Goal: Information Seeking & Learning: Learn about a topic

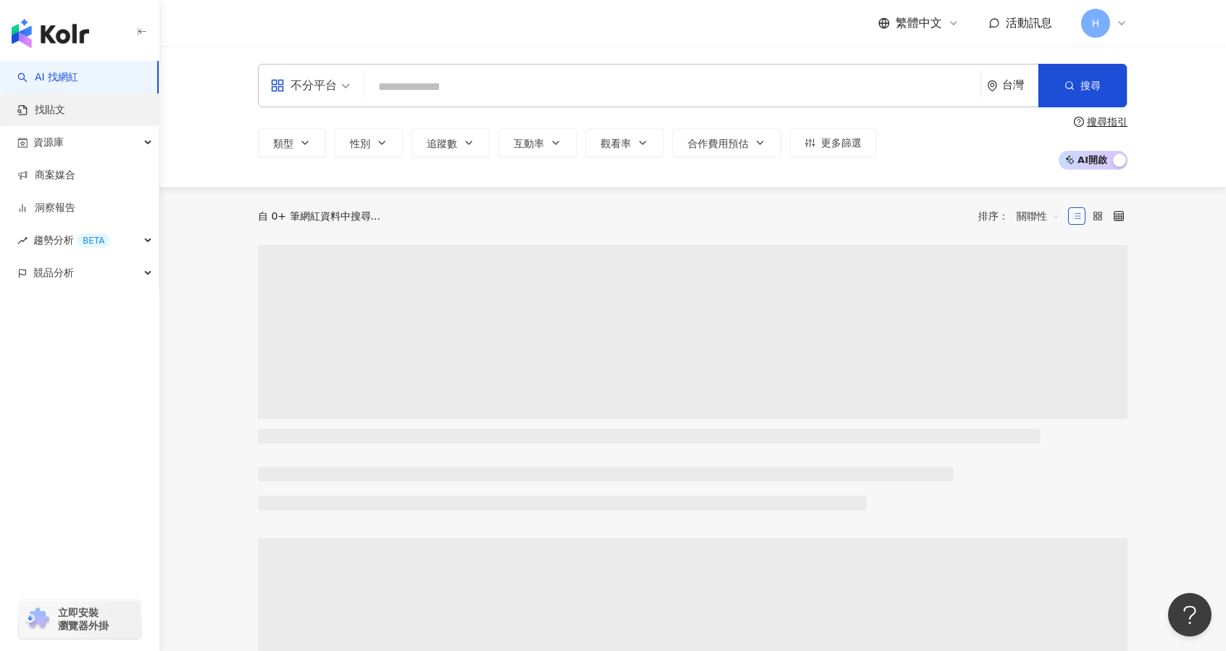
click at [64, 112] on link "找貼文" at bounding box center [41, 110] width 48 height 14
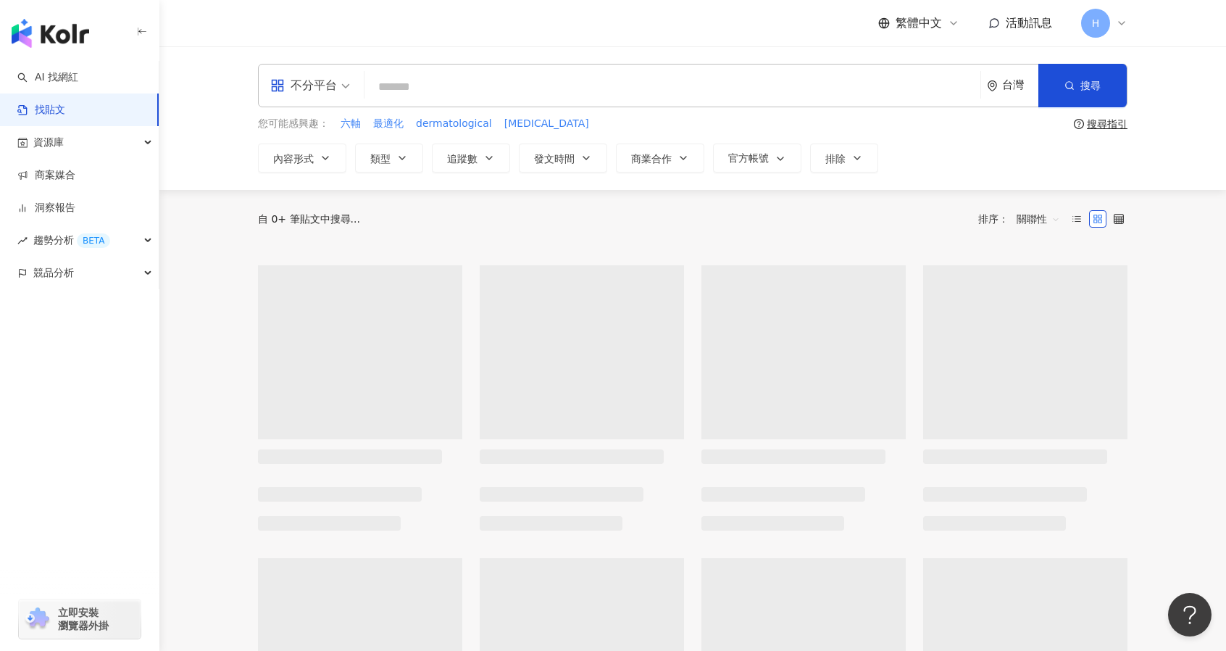
click at [328, 85] on div "不分平台" at bounding box center [303, 85] width 67 height 23
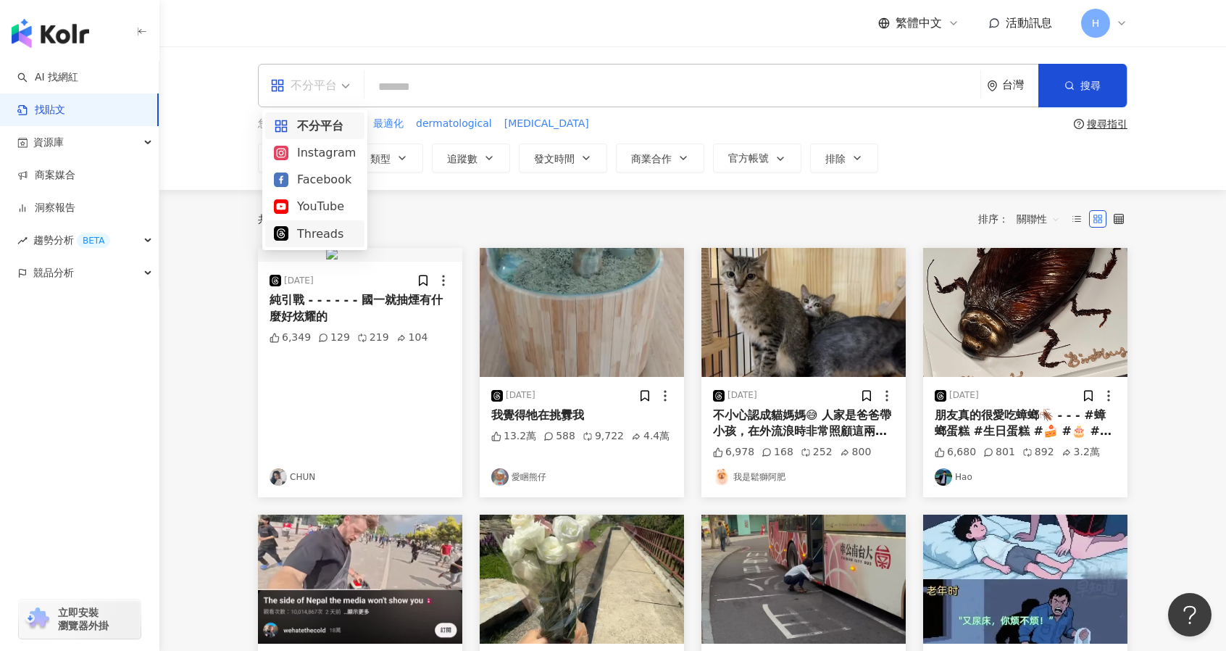
click at [323, 241] on div "Threads" at bounding box center [315, 234] width 82 height 18
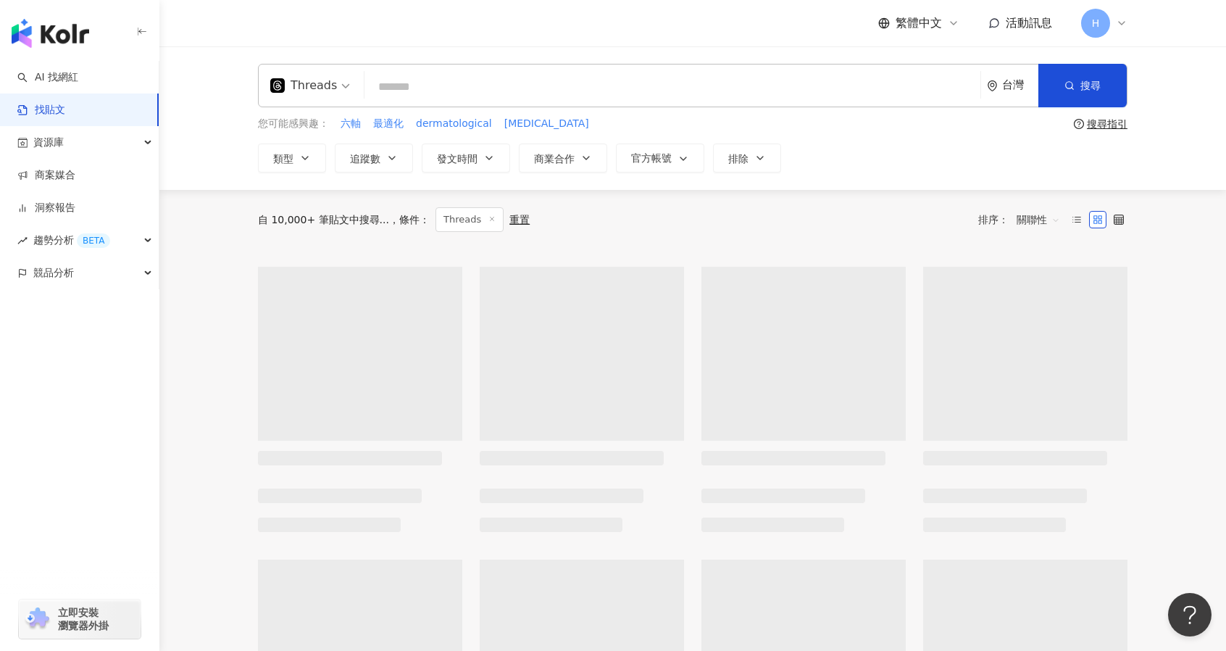
click at [423, 88] on input "search" at bounding box center [672, 86] width 604 height 31
type input "*"
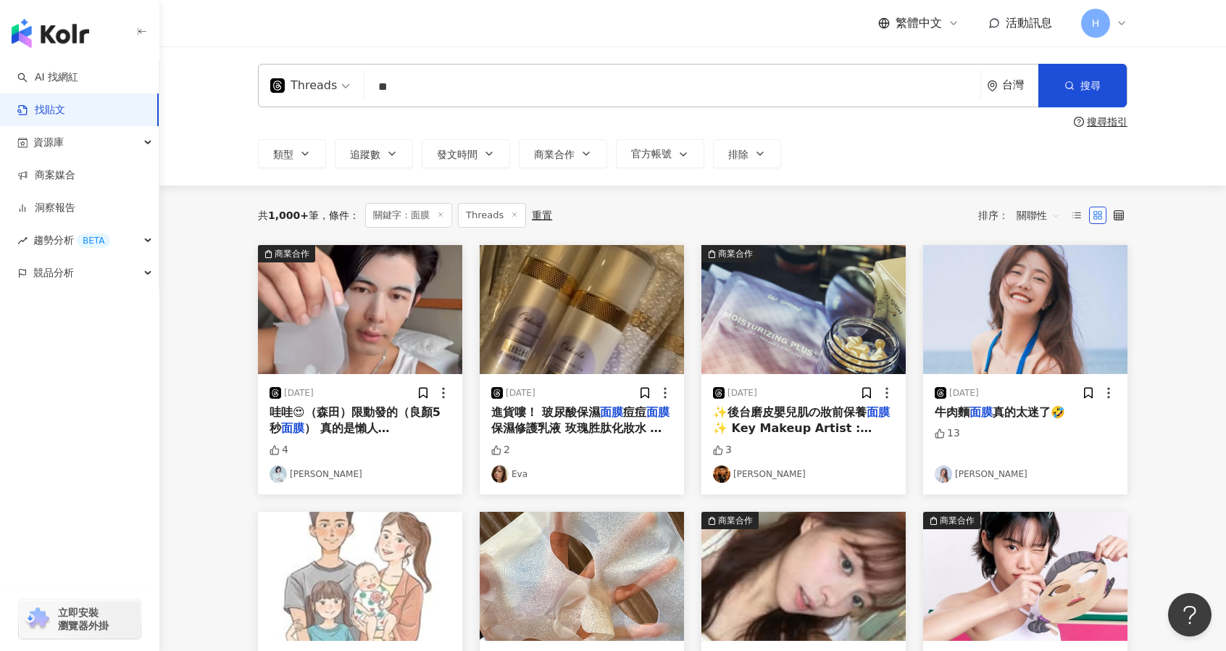
click at [1025, 213] on span "關聯性" at bounding box center [1038, 215] width 43 height 23
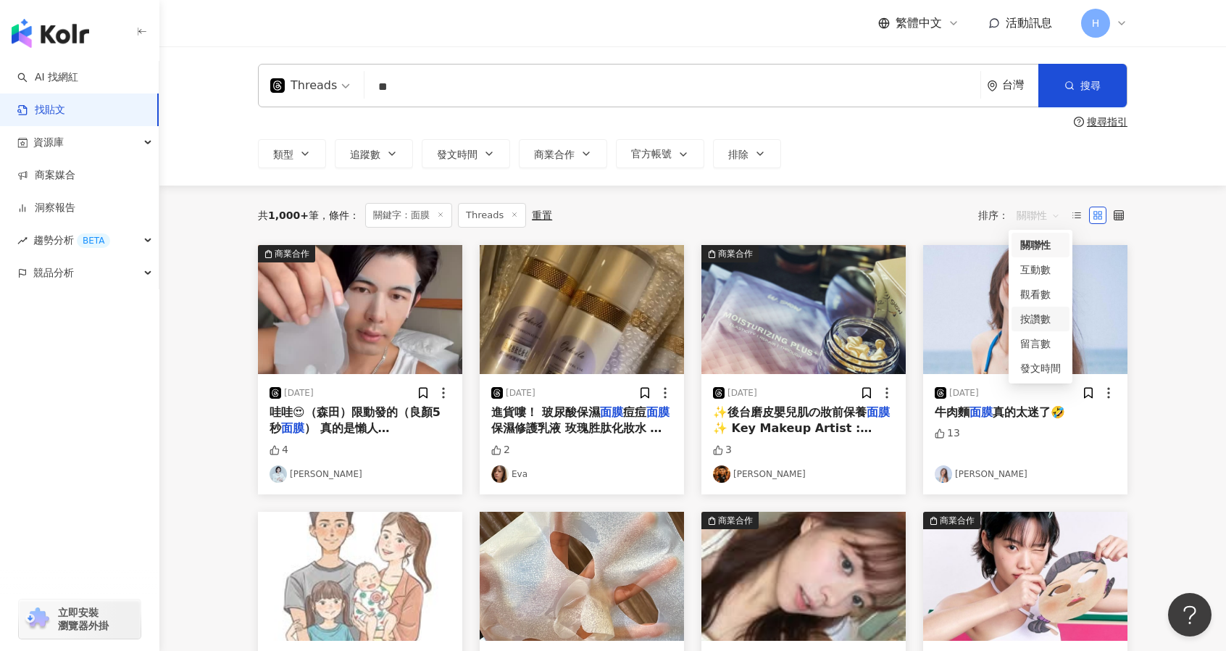
click at [1052, 318] on div "按讚數" at bounding box center [1040, 319] width 41 height 16
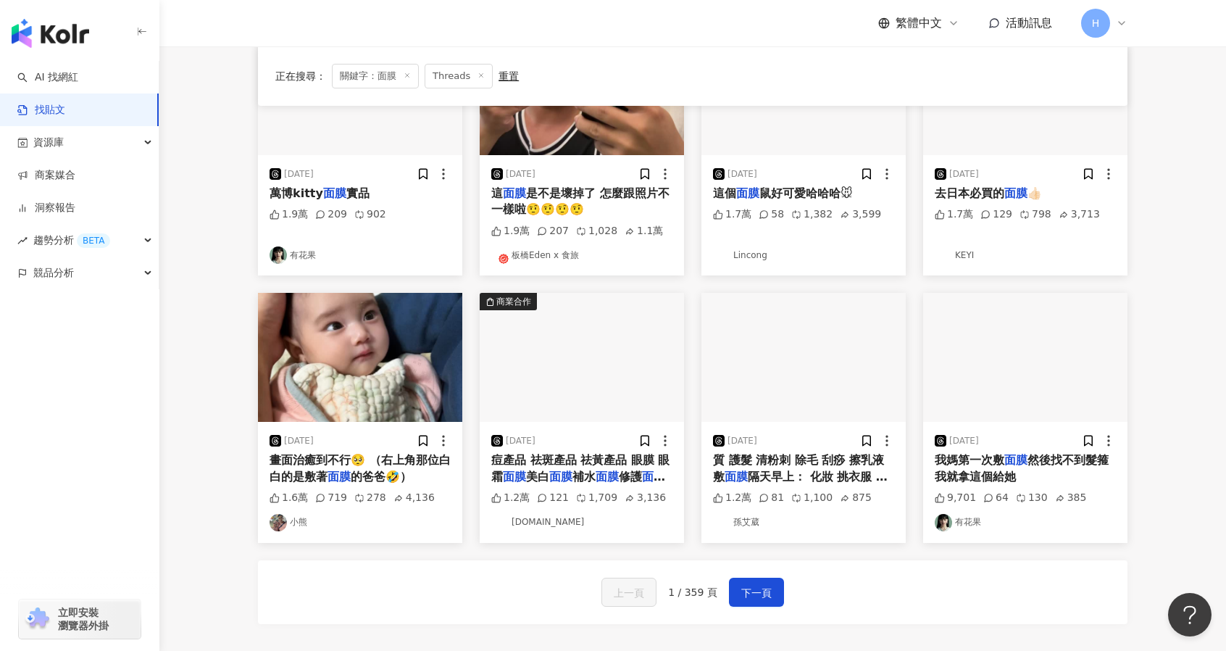
scroll to position [507, 0]
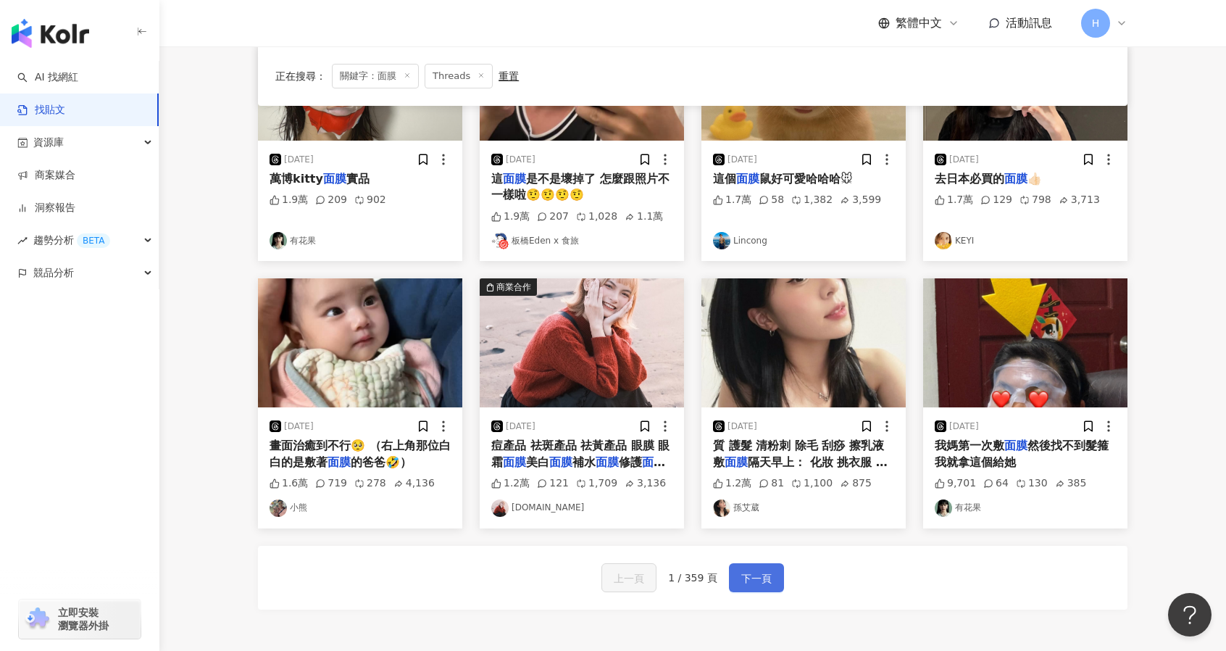
click at [736, 566] on button "下一頁" at bounding box center [756, 577] width 55 height 29
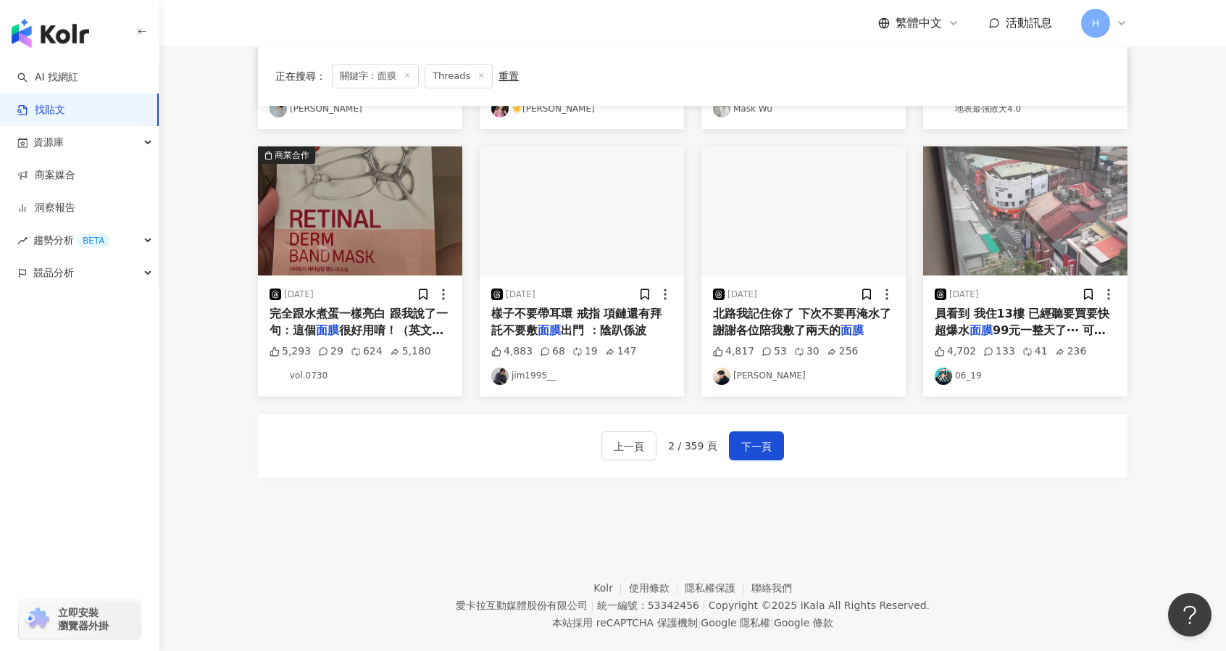
scroll to position [655, 0]
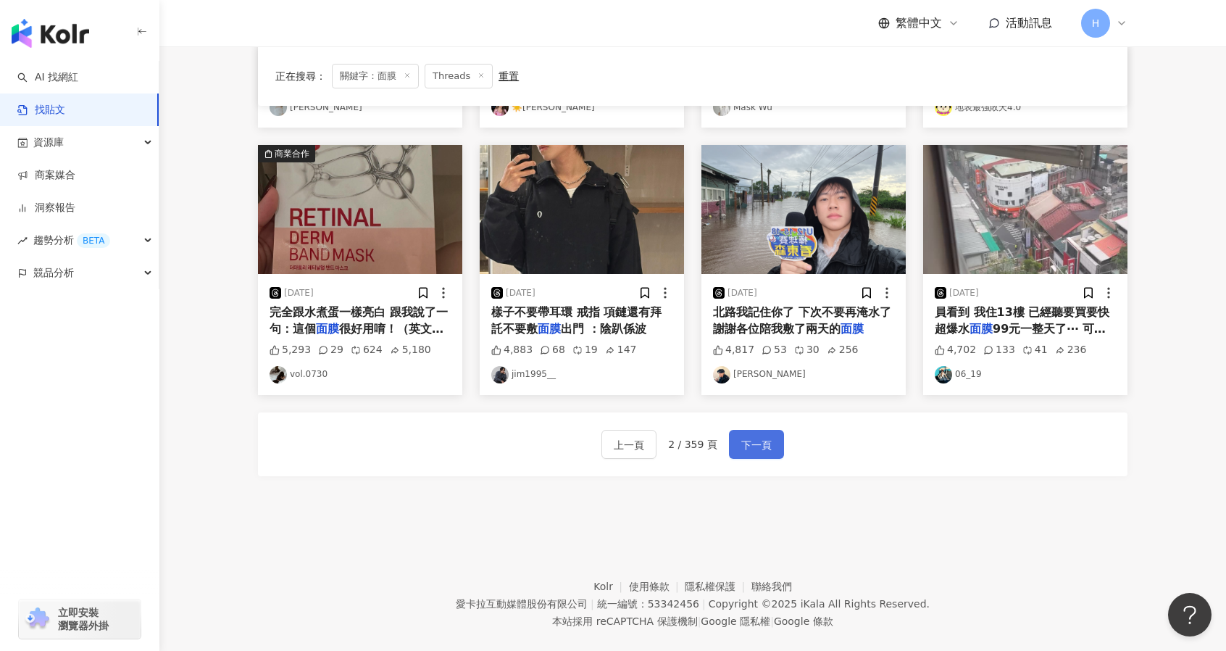
click at [759, 430] on button "下一頁" at bounding box center [756, 444] width 55 height 29
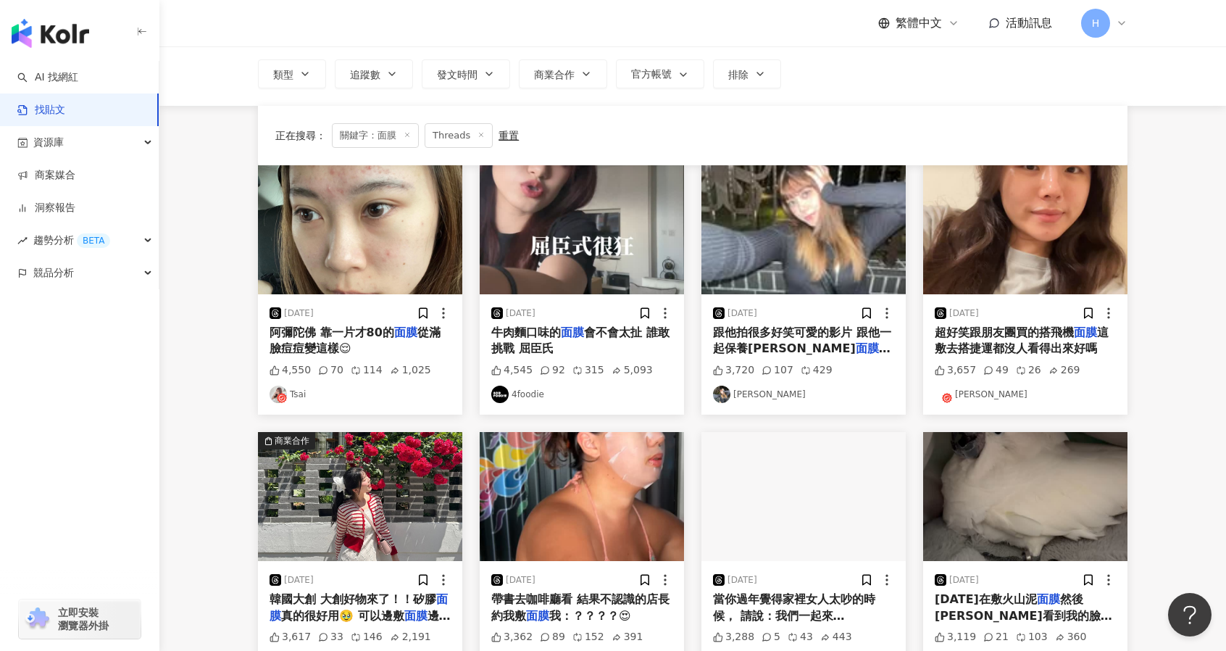
scroll to position [0, 0]
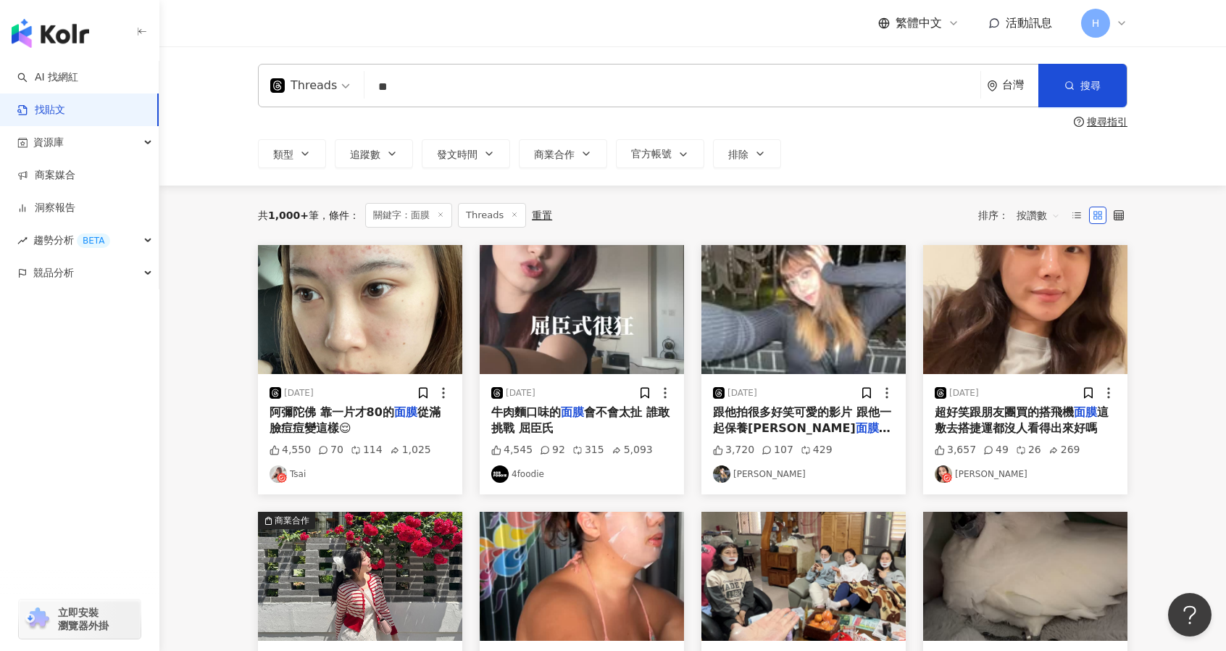
click at [394, 419] on mark "面膜" at bounding box center [405, 412] width 23 height 14
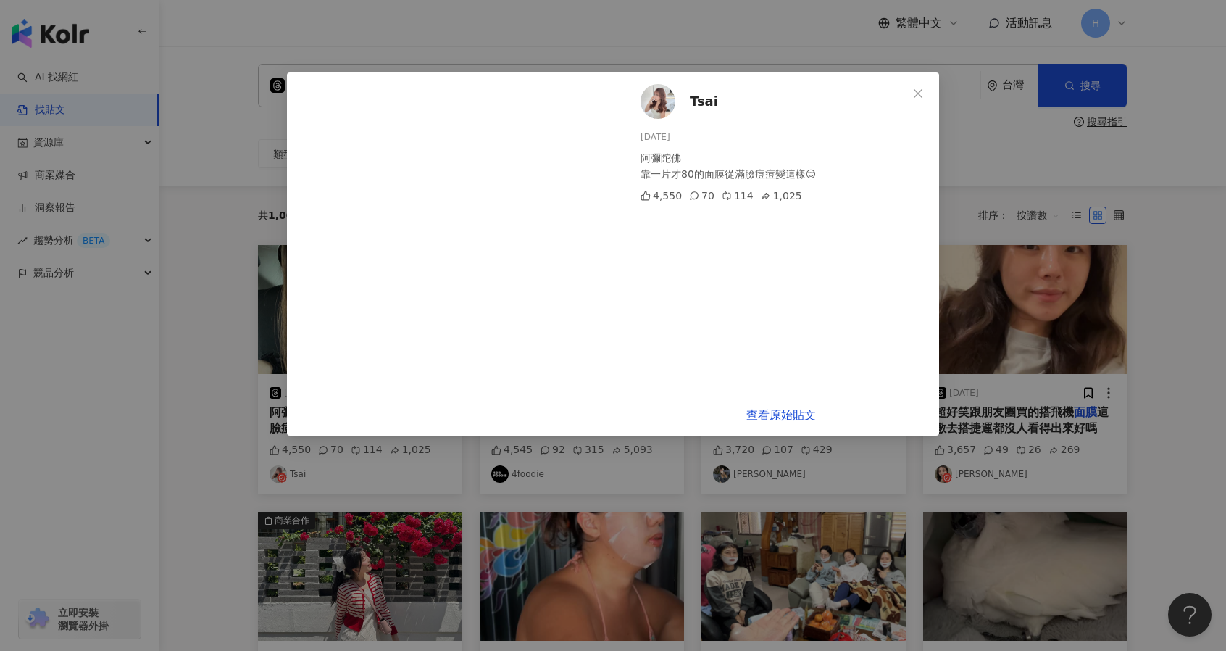
click at [1101, 304] on div "Tsai [DATE] 阿彌陀佛 靠一片才80的面膜從滿臉痘痘變這樣😌 4,550 70 114 1,025 查看原始貼文" at bounding box center [613, 325] width 1226 height 651
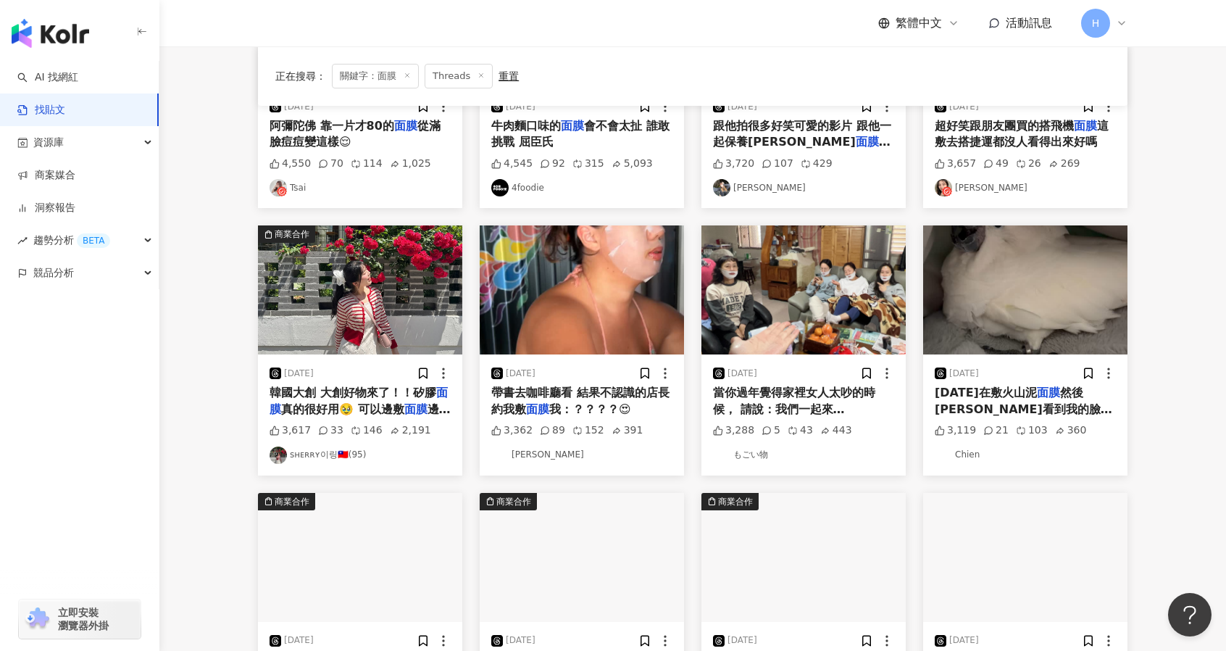
scroll to position [435, 0]
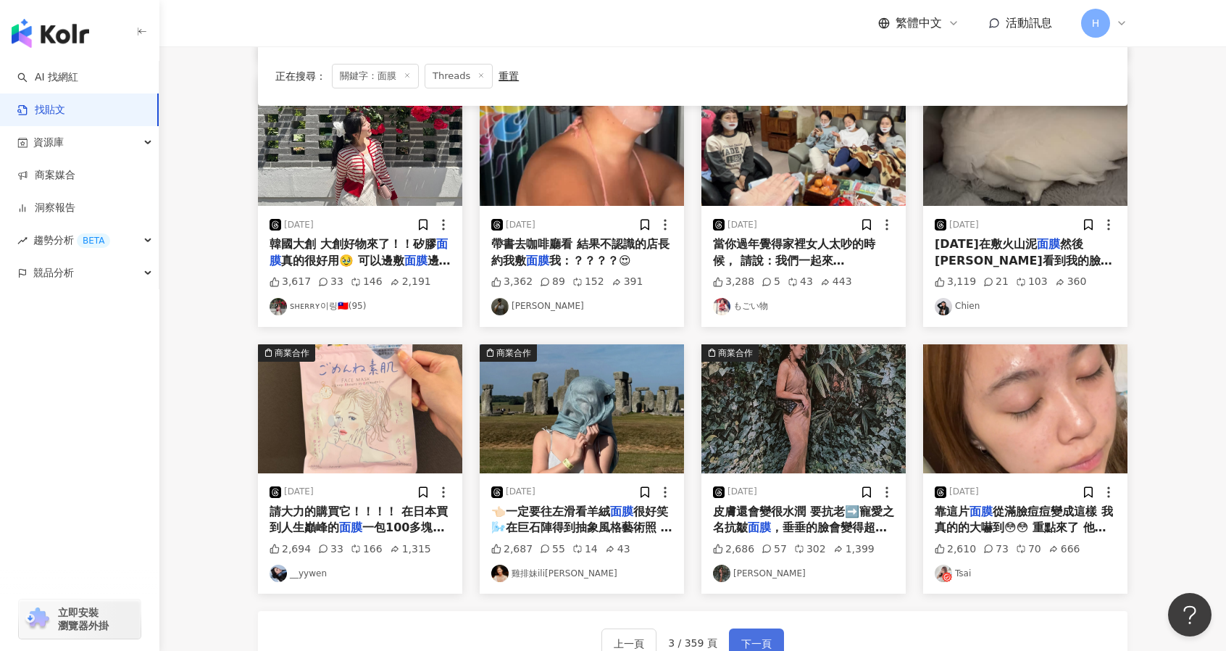
click at [754, 641] on span "下一頁" at bounding box center [756, 643] width 30 height 17
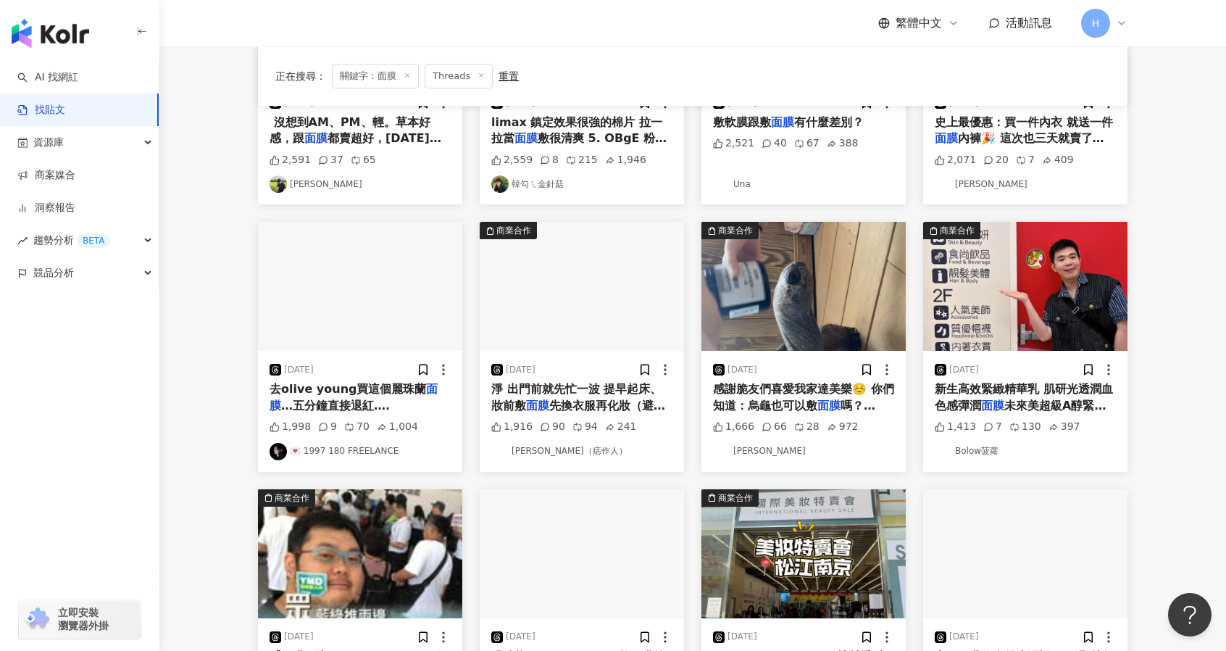
scroll to position [655, 0]
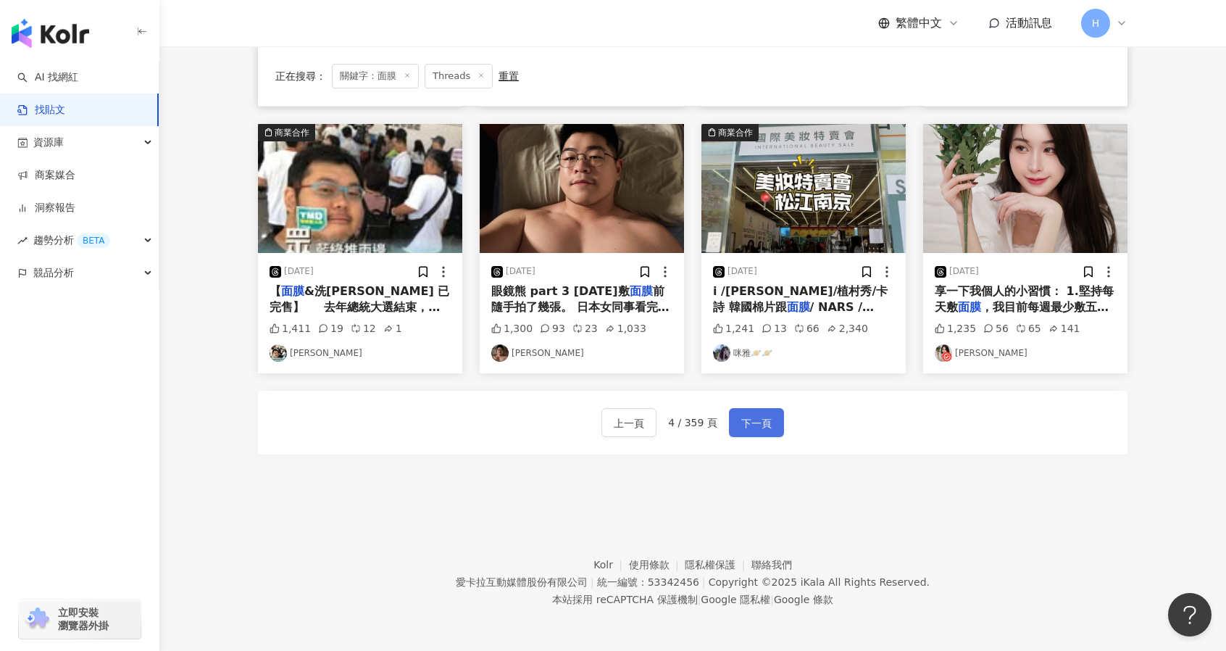
click at [767, 429] on span "下一頁" at bounding box center [756, 422] width 30 height 17
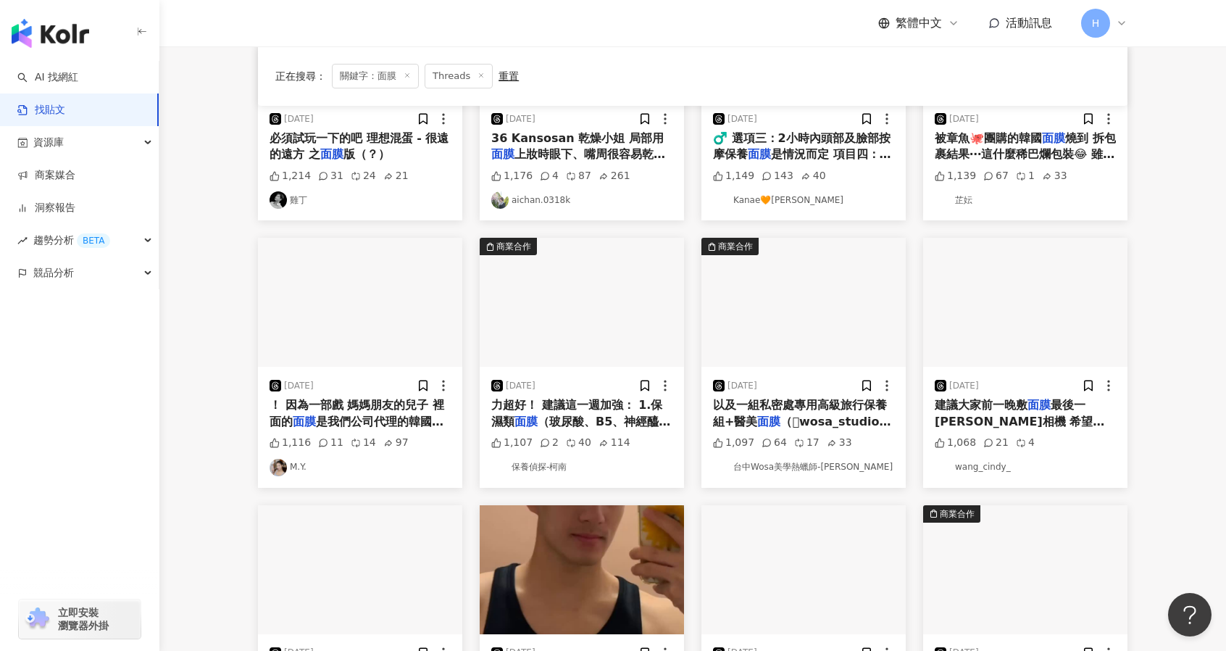
scroll to position [580, 0]
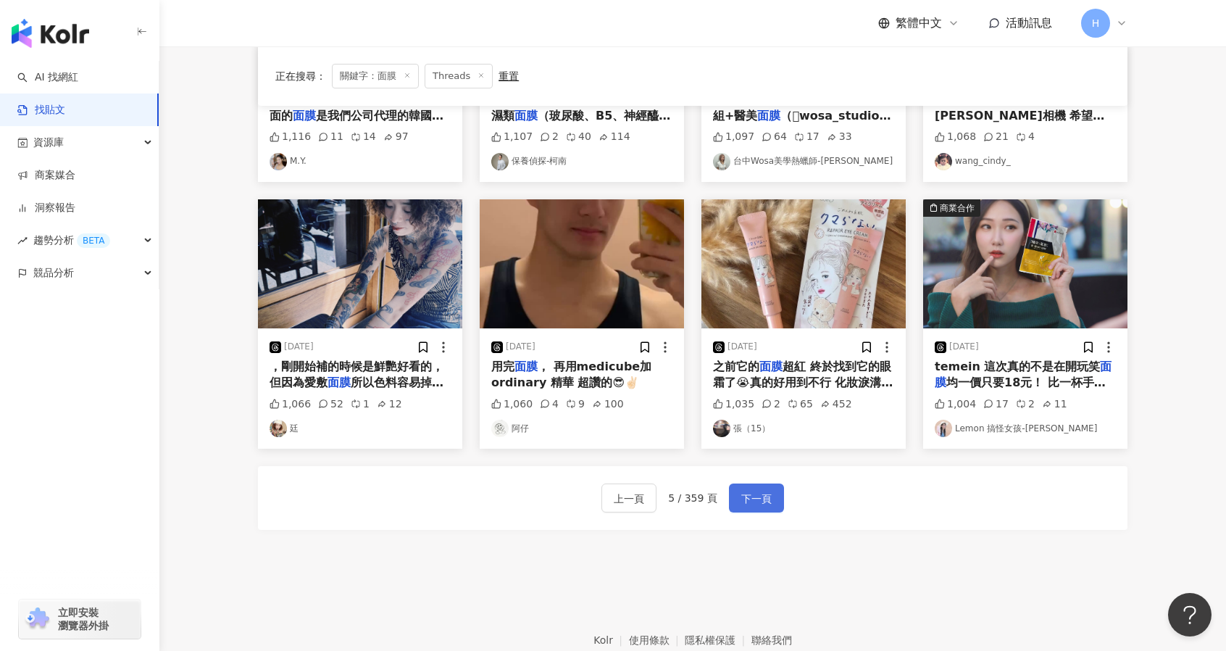
click at [764, 495] on span "下一頁" at bounding box center [756, 498] width 30 height 17
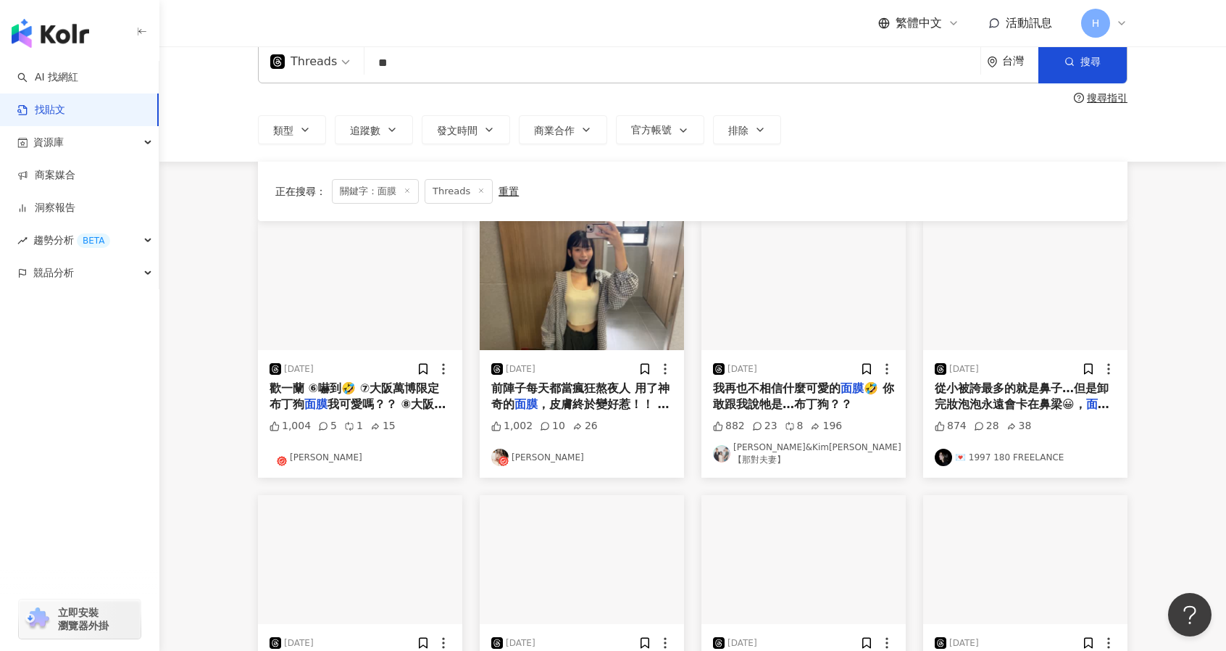
scroll to position [0, 0]
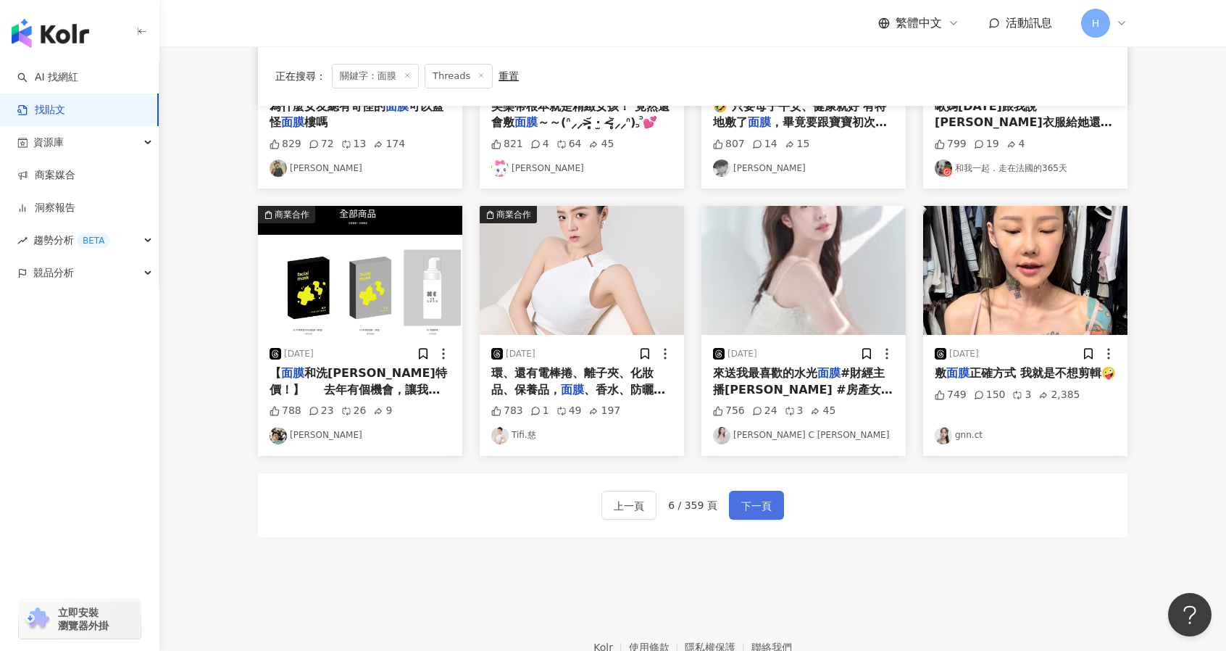
click at [756, 497] on span "下一頁" at bounding box center [756, 505] width 30 height 17
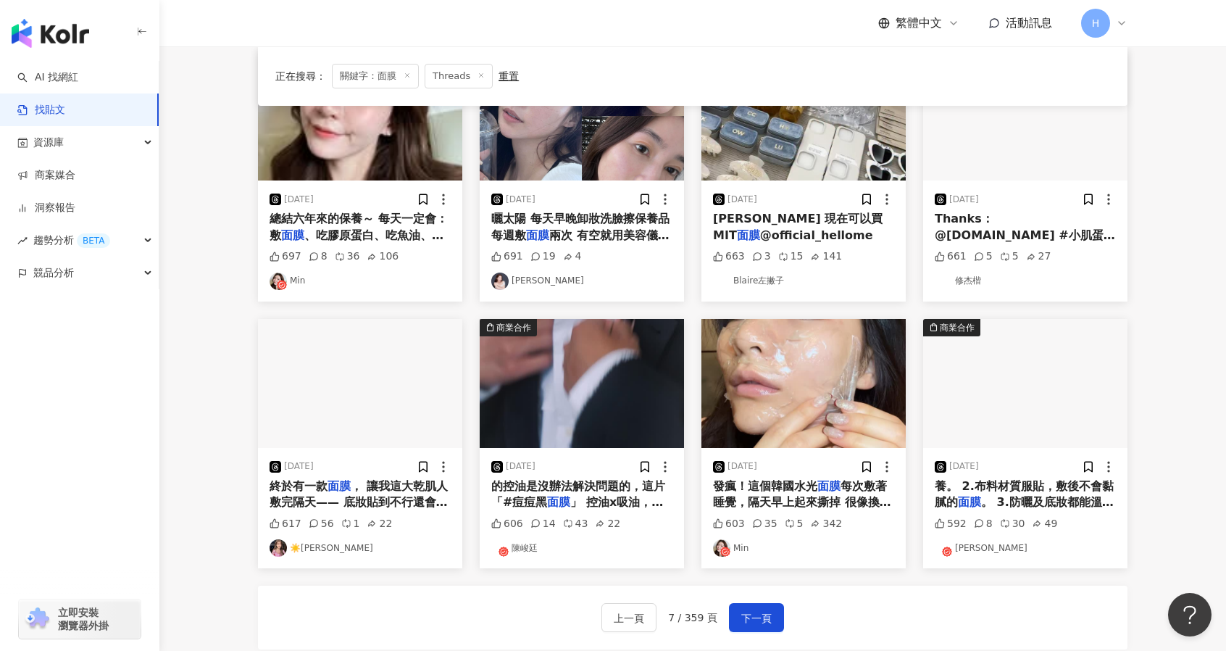
scroll to position [507, 0]
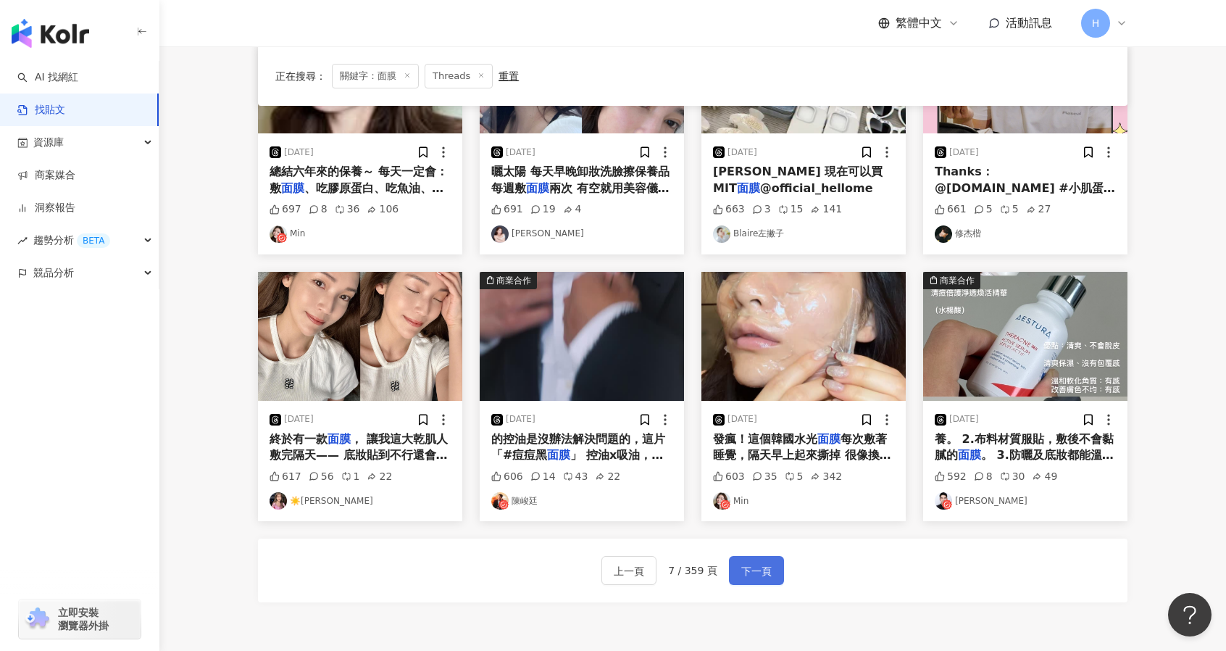
click at [762, 562] on span "下一頁" at bounding box center [756, 570] width 30 height 17
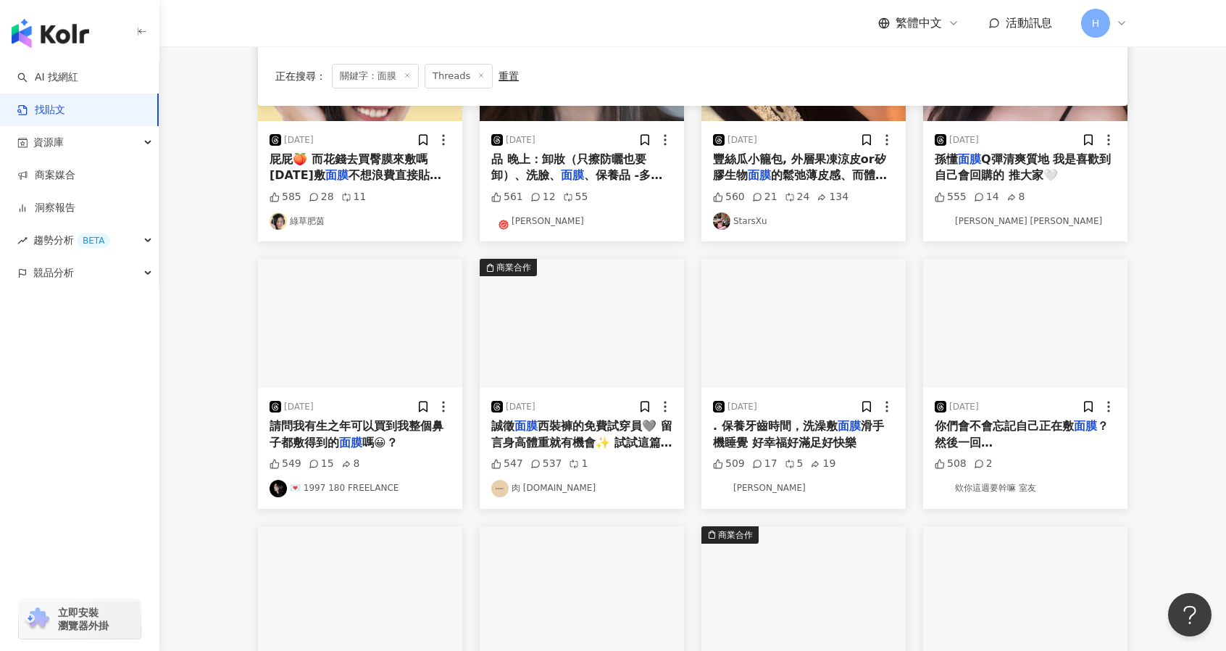
scroll to position [580, 0]
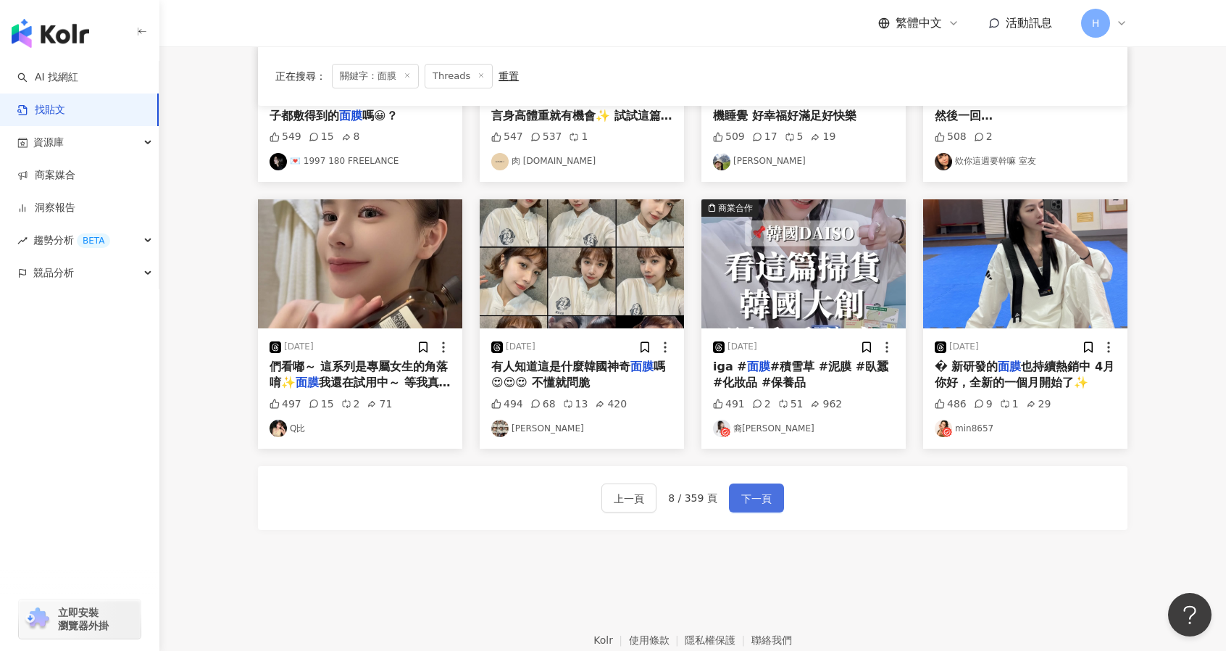
click at [772, 488] on button "下一頁" at bounding box center [756, 497] width 55 height 29
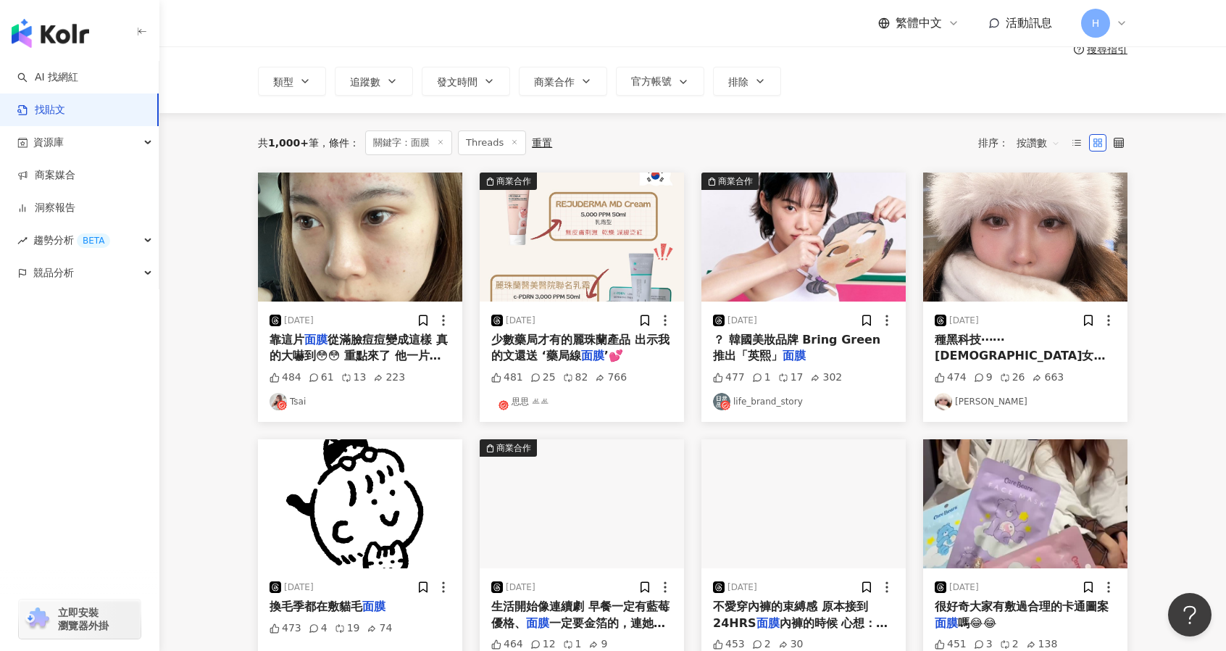
scroll to position [0, 0]
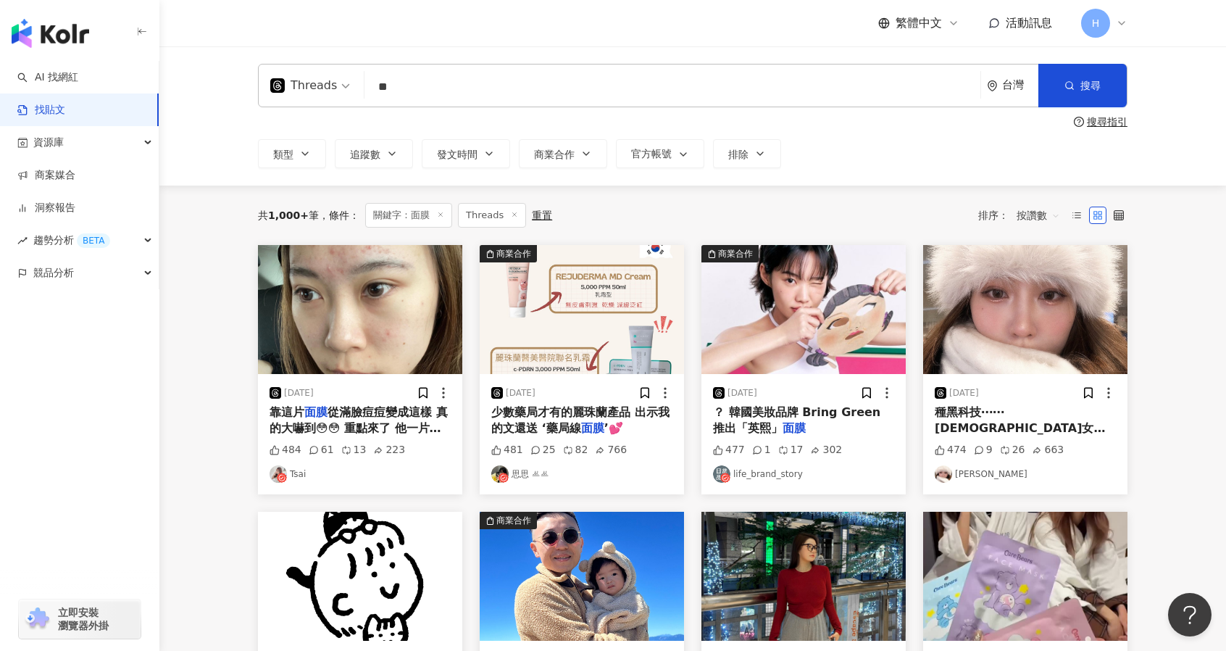
drag, startPoint x: 450, startPoint y: 78, endPoint x: 352, endPoint y: 93, distance: 99.1
click at [352, 93] on div "Threads 面膜 ** 台灣 搜尋" at bounding box center [693, 85] width 870 height 43
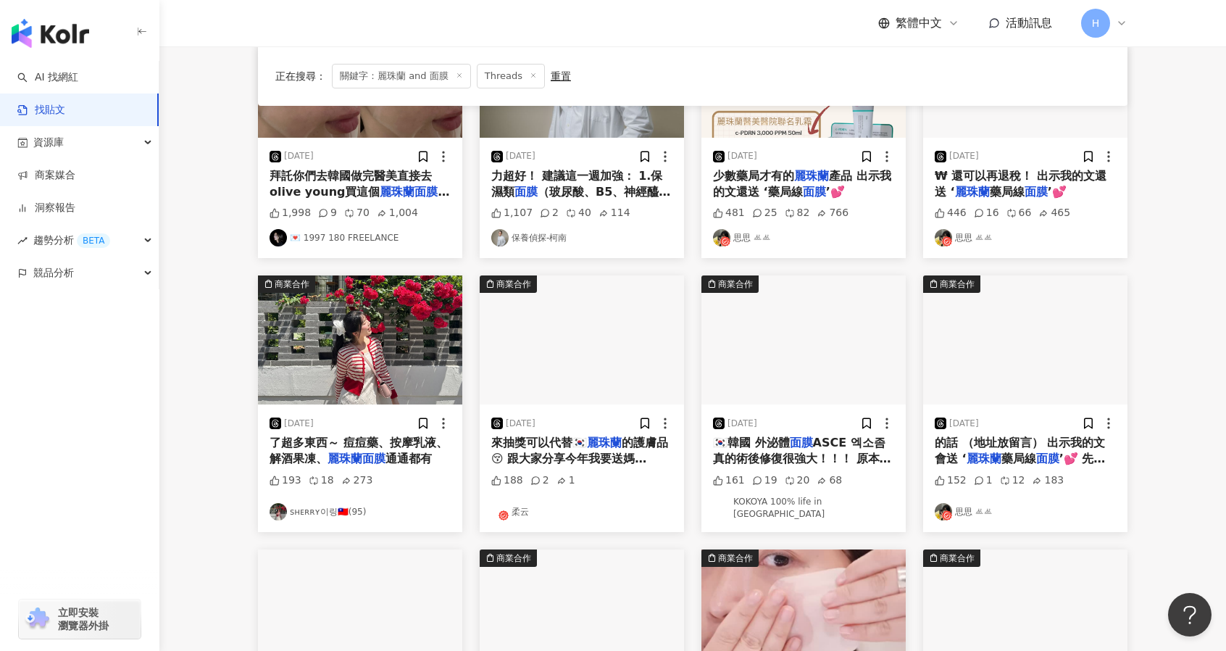
scroll to position [507, 0]
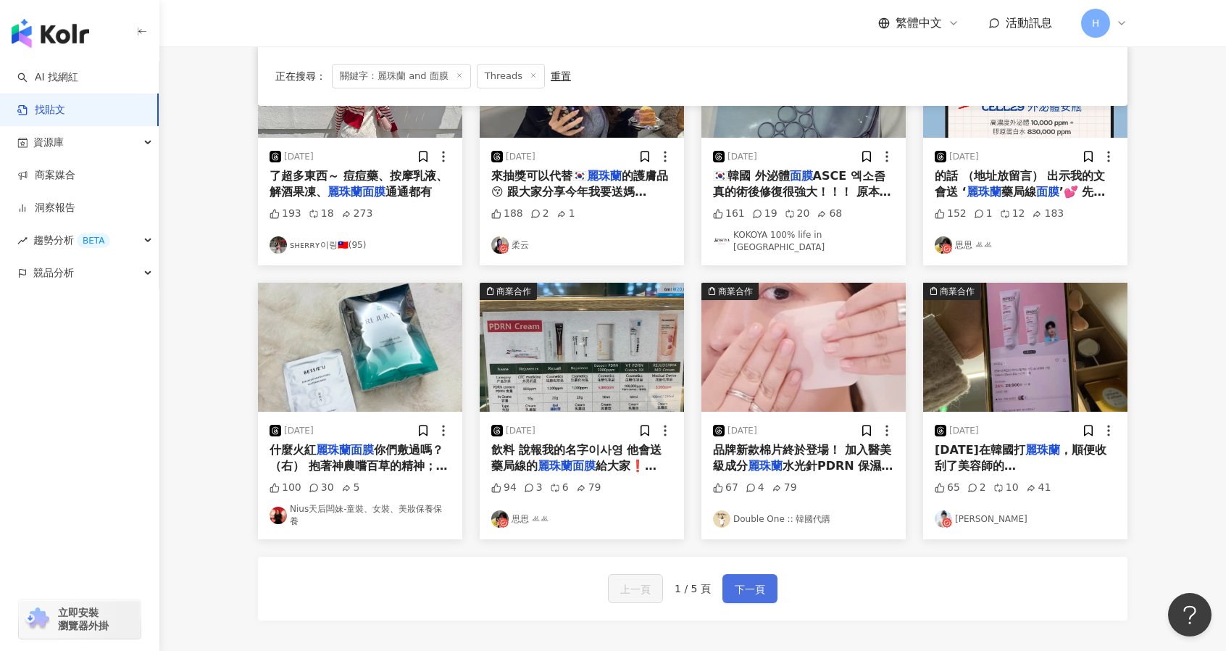
click at [764, 583] on button "下一頁" at bounding box center [749, 588] width 55 height 29
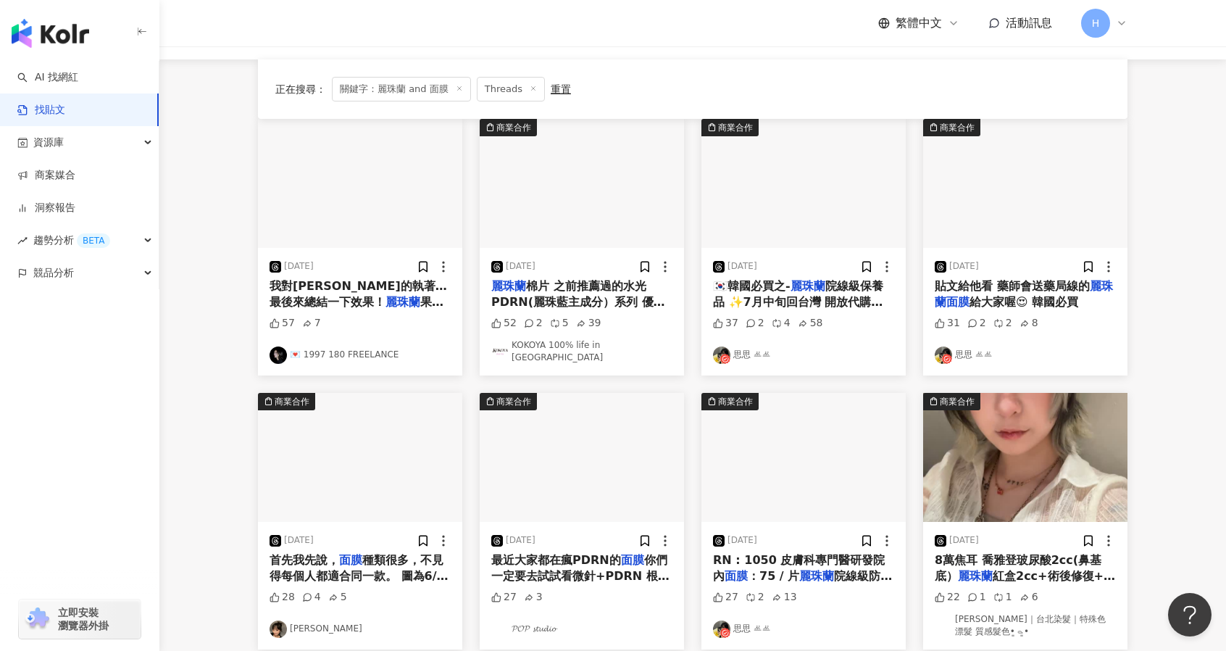
scroll to position [0, 0]
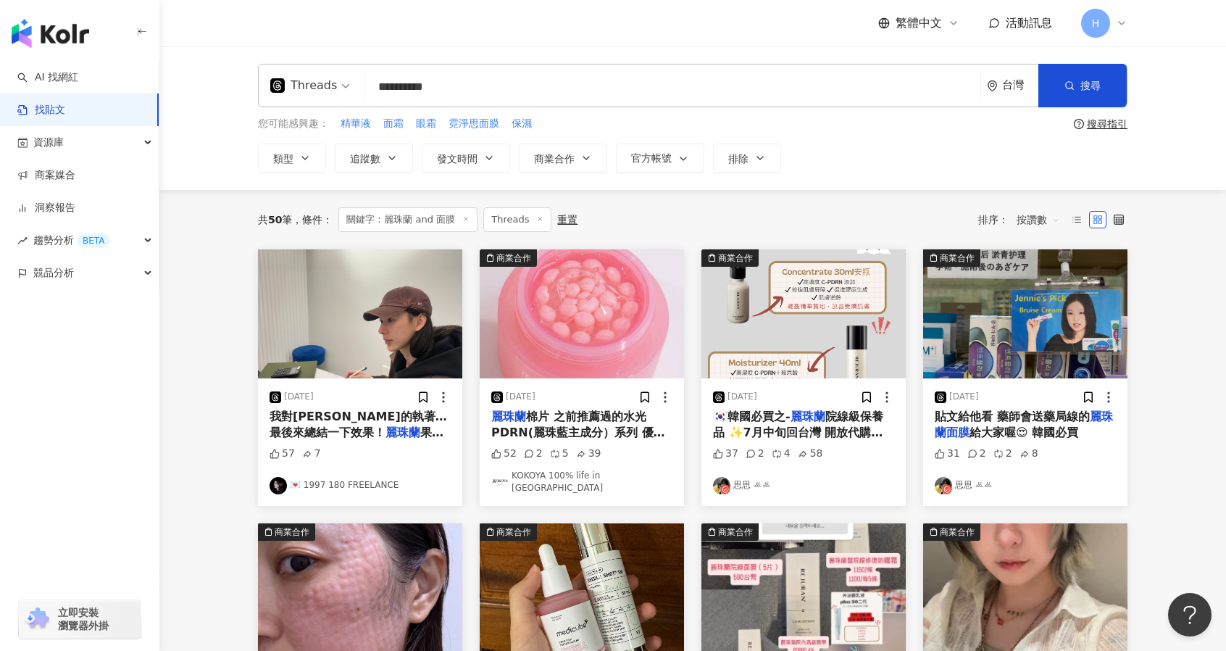
click at [471, 86] on input "**********" at bounding box center [672, 86] width 604 height 31
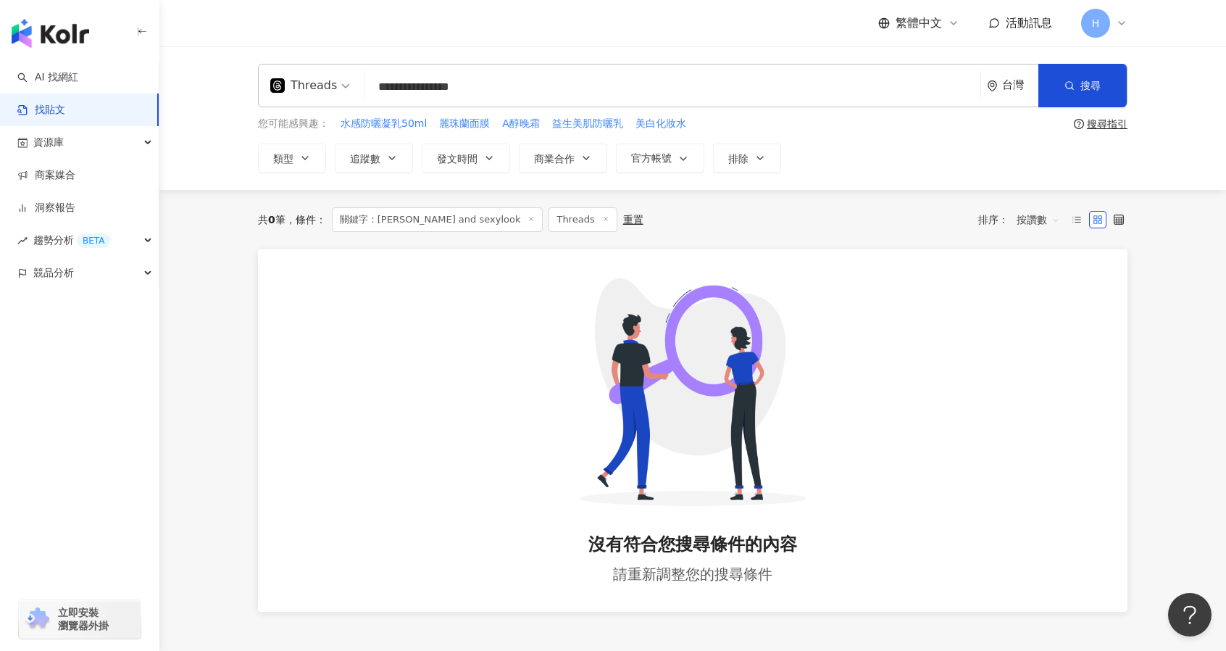
click at [528, 99] on input "**********" at bounding box center [672, 86] width 604 height 31
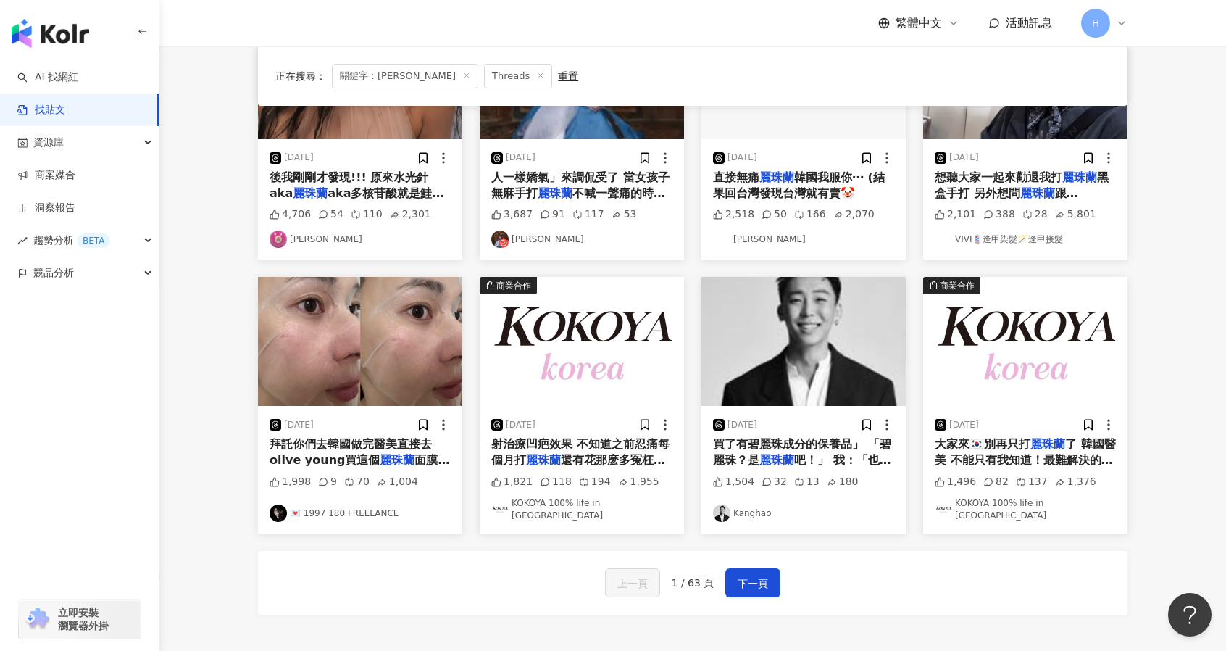
scroll to position [666, 0]
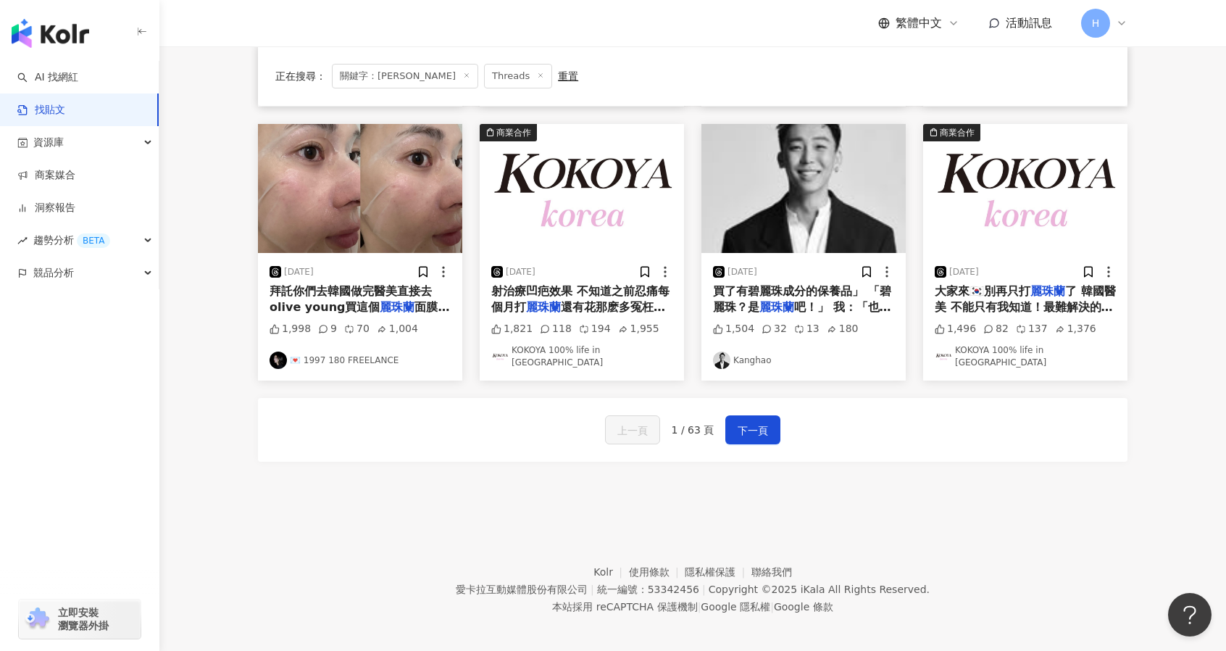
click at [738, 436] on div "上一頁 1 / 63 頁 下一頁" at bounding box center [693, 430] width 870 height 64
click at [751, 425] on span "下一頁" at bounding box center [753, 430] width 30 height 17
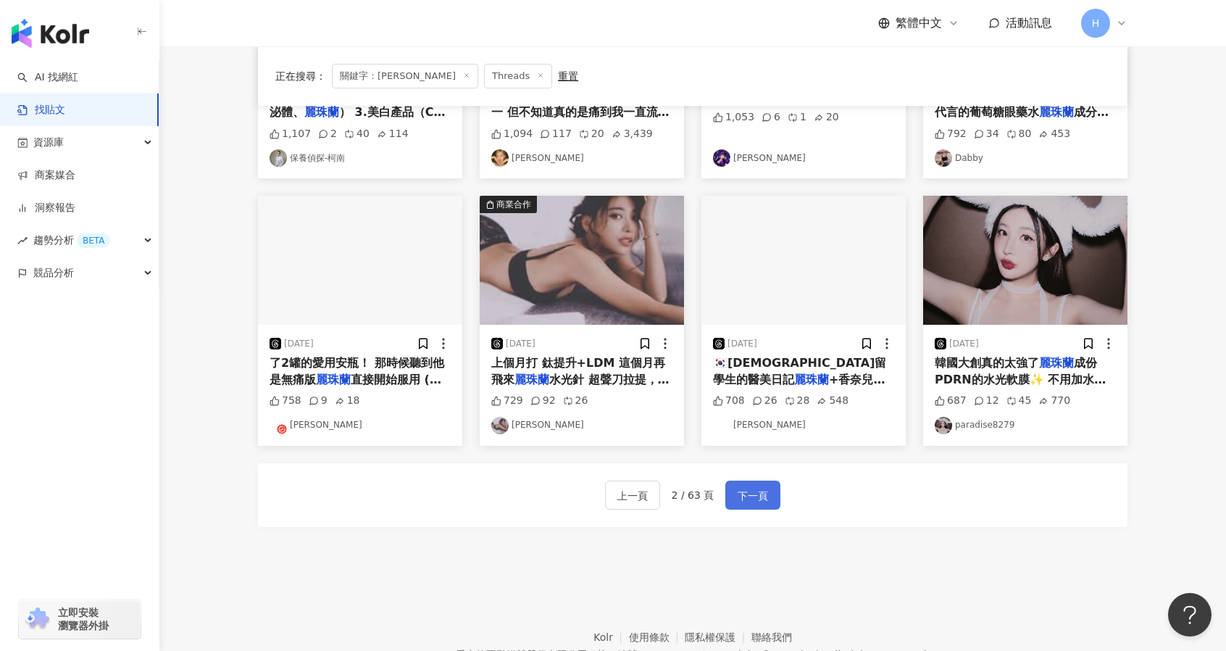
scroll to position [659, 0]
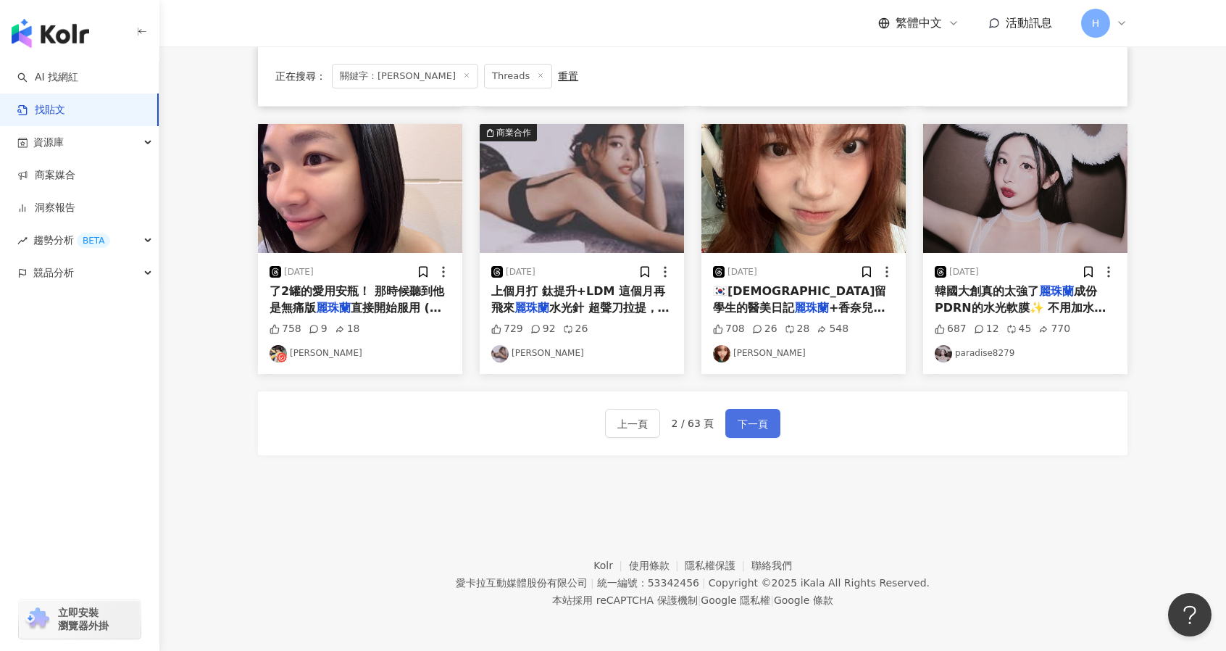
click at [745, 433] on button "下一頁" at bounding box center [752, 423] width 55 height 29
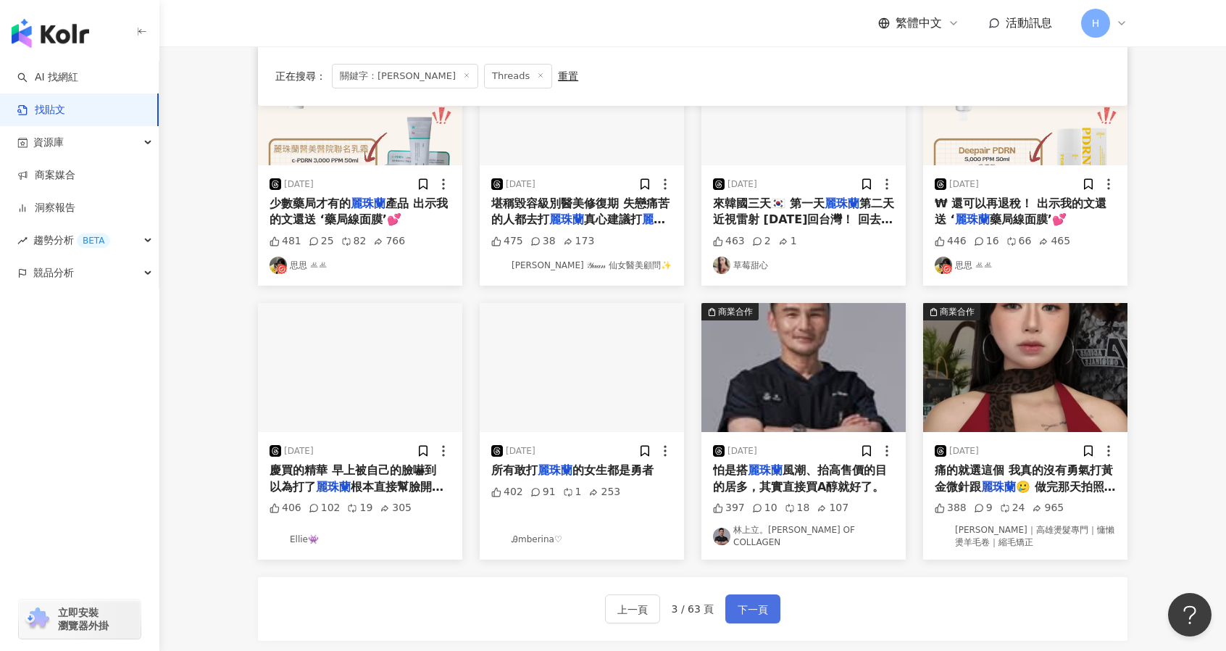
scroll to position [652, 0]
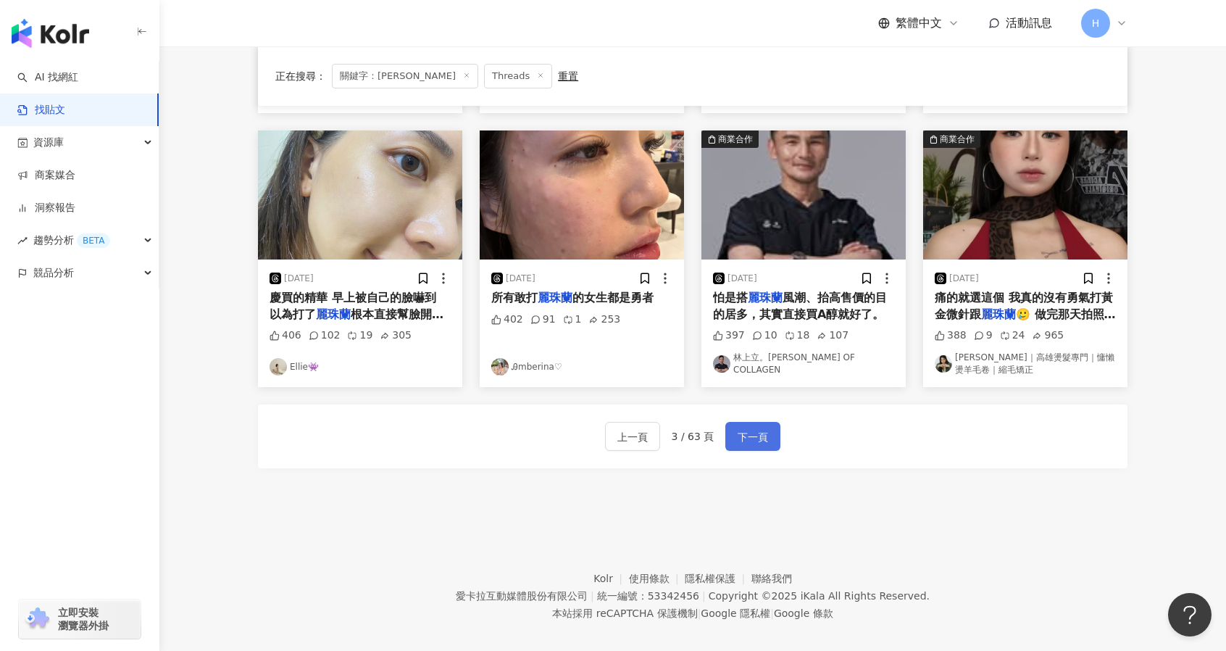
click at [751, 441] on span "下一頁" at bounding box center [753, 436] width 30 height 17
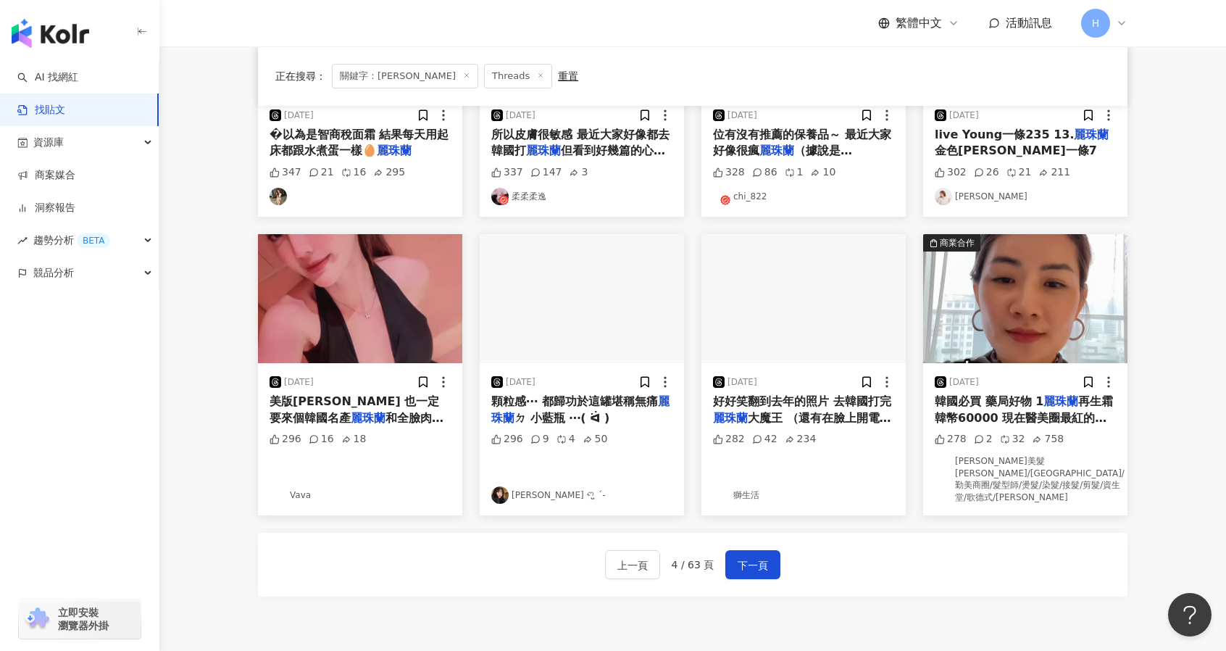
scroll to position [678, 0]
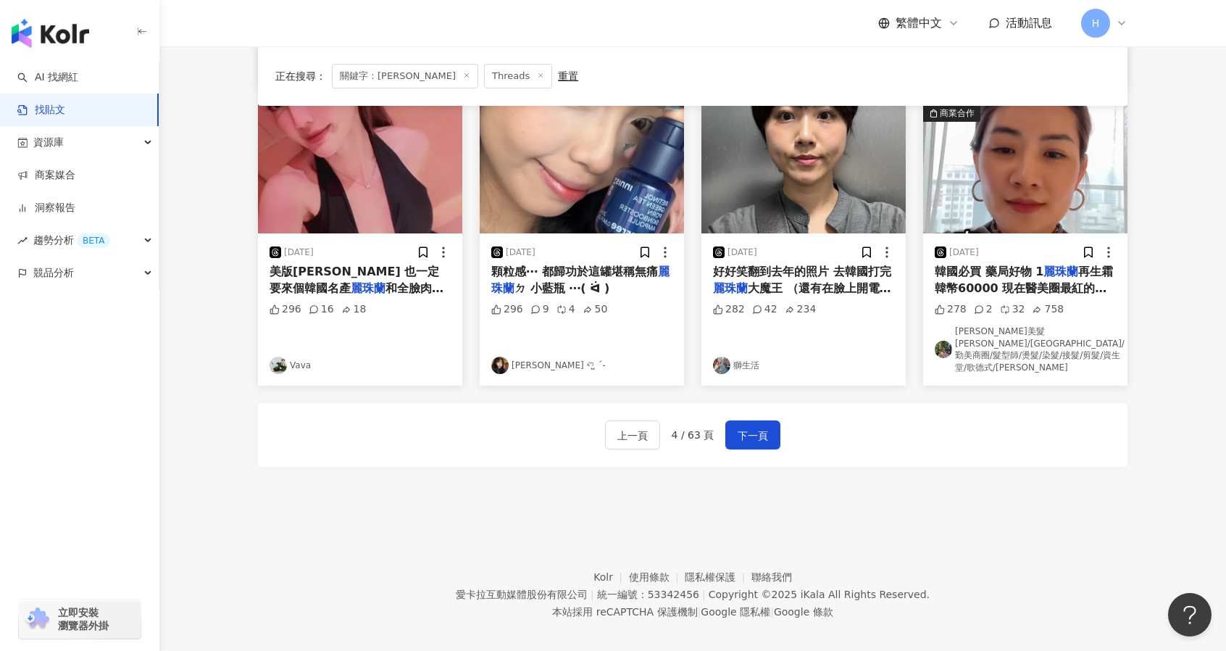
click at [583, 511] on footer "Kolr 使用條款 隱私權保護 聯絡我們 愛卡拉互動媒體股份有限公司 | 統一編號：53342456 | Copyright © 2025 iKala All…" at bounding box center [692, 583] width 1067 height 161
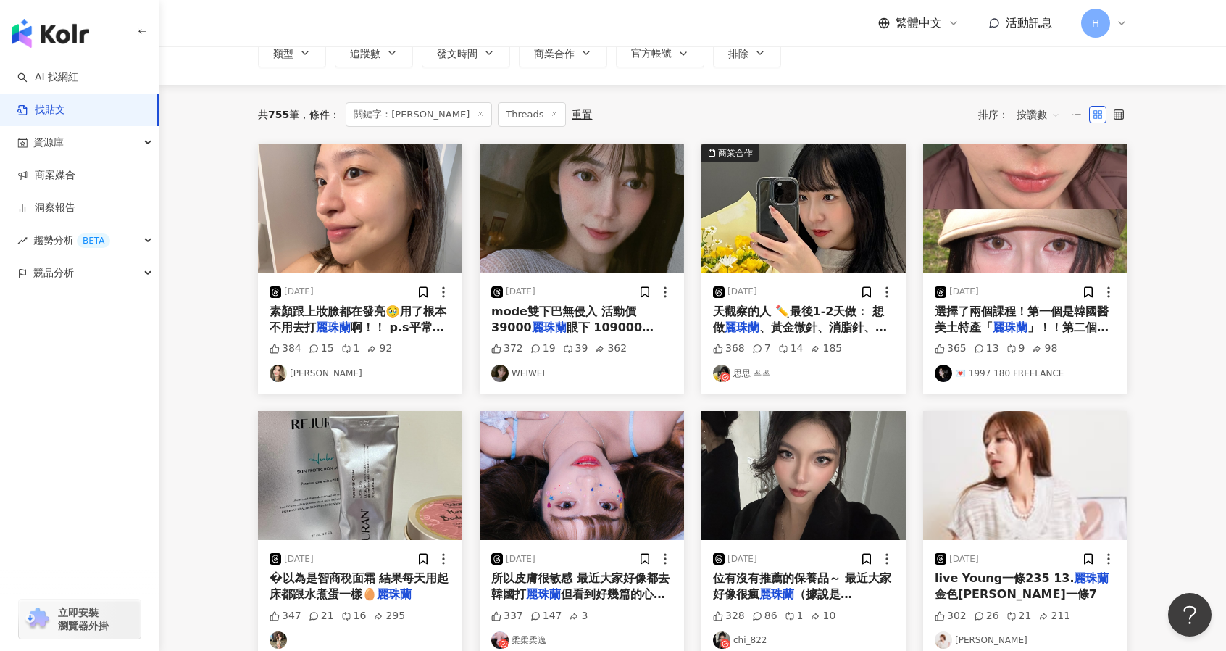
scroll to position [0, 0]
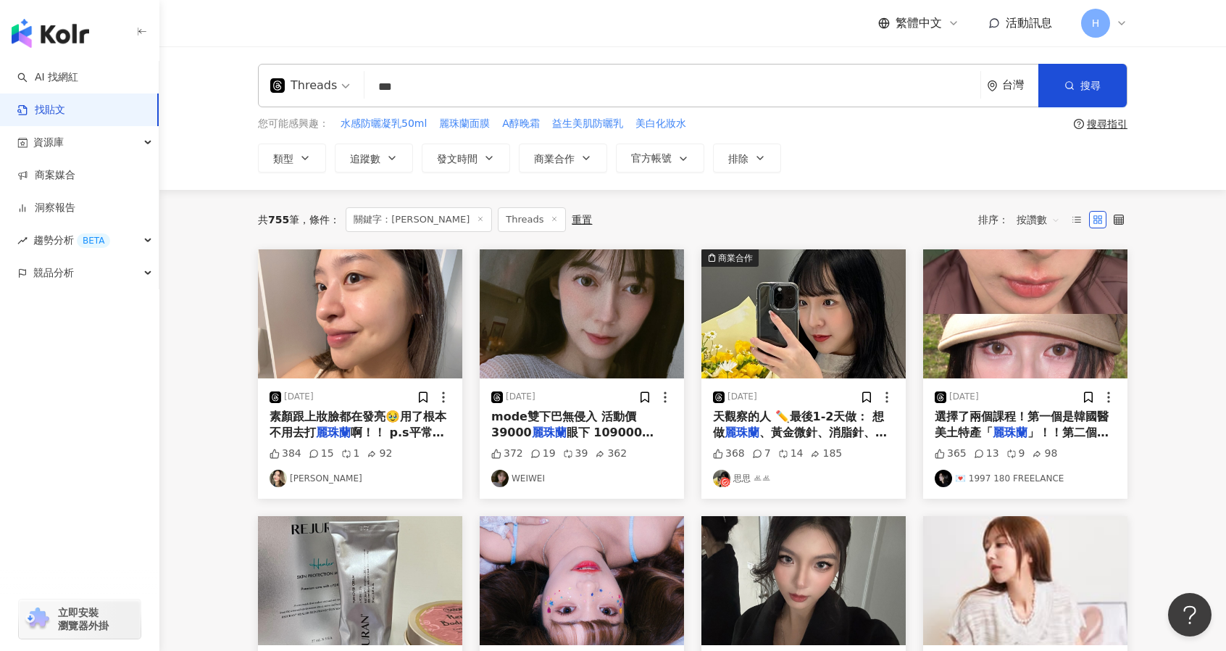
click at [422, 76] on input "***" at bounding box center [672, 86] width 604 height 31
type input "*"
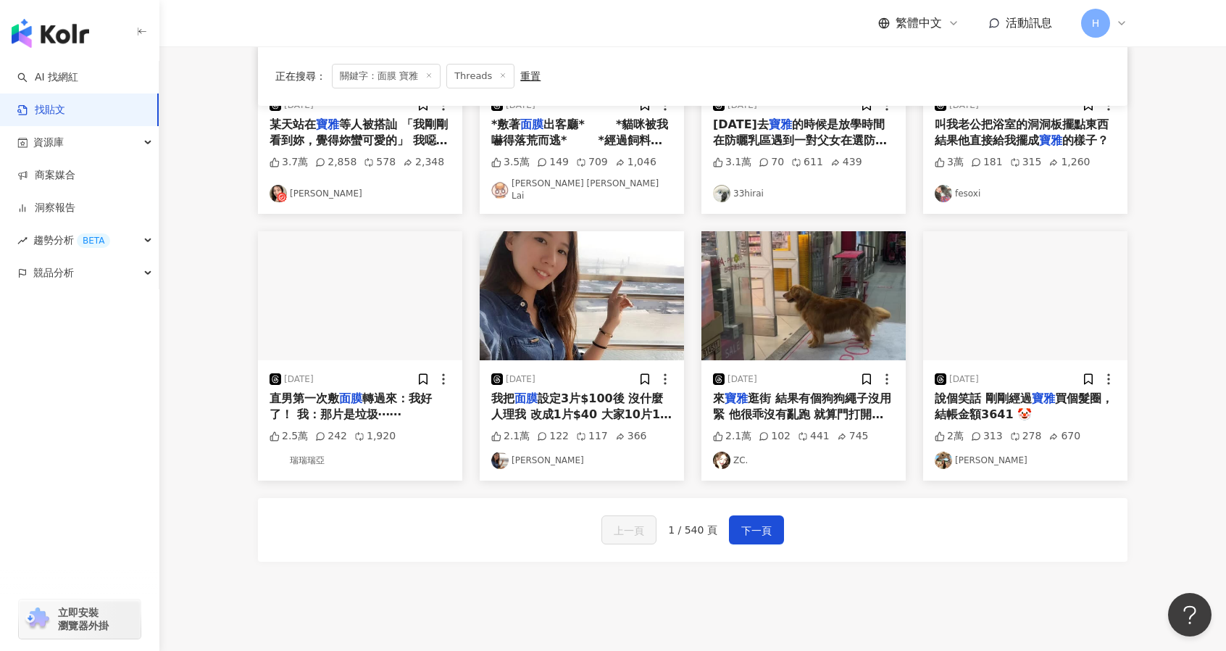
scroll to position [563, 0]
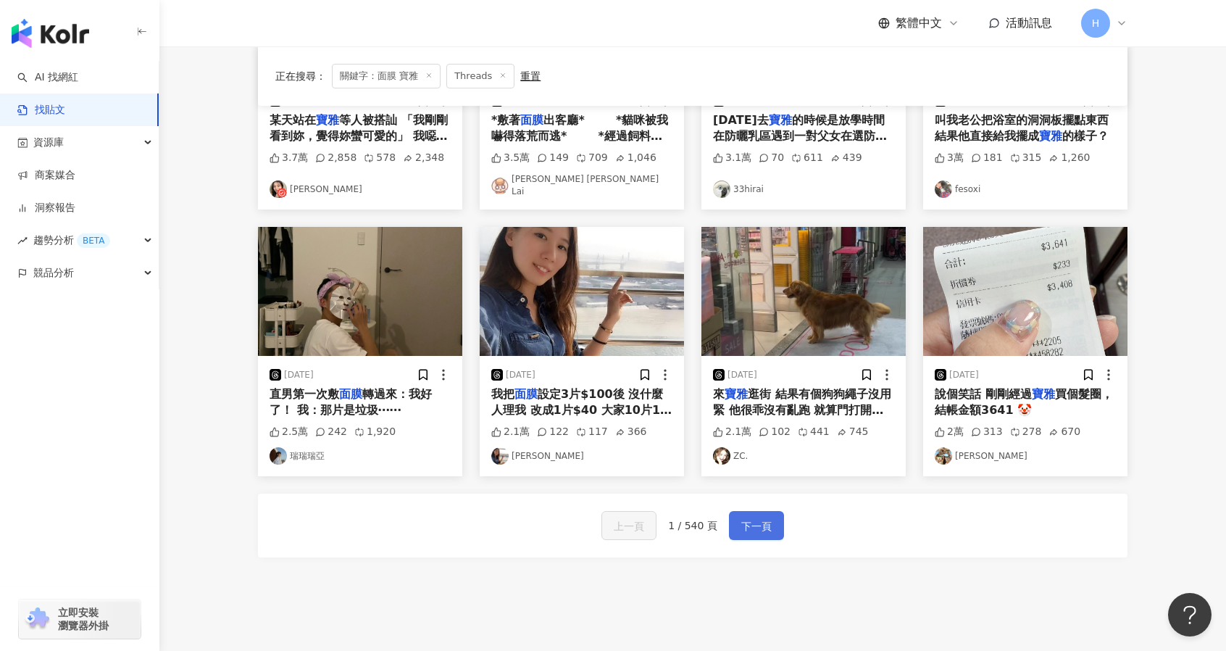
click at [749, 528] on button "下一頁" at bounding box center [756, 525] width 55 height 29
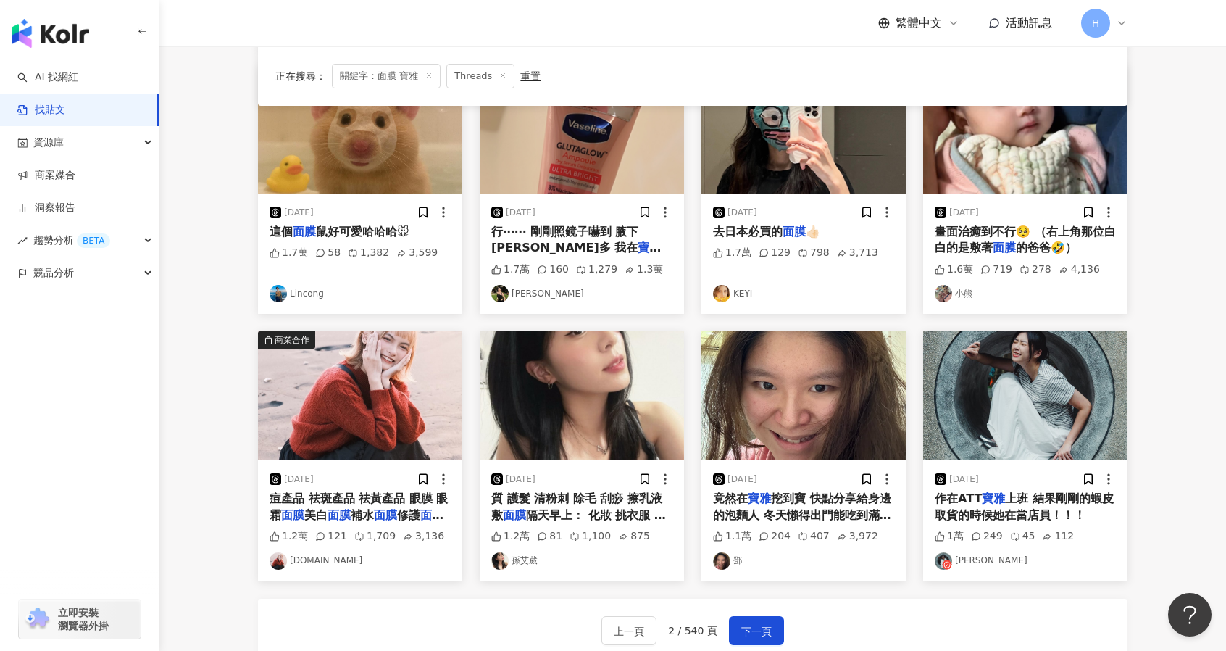
scroll to position [551, 0]
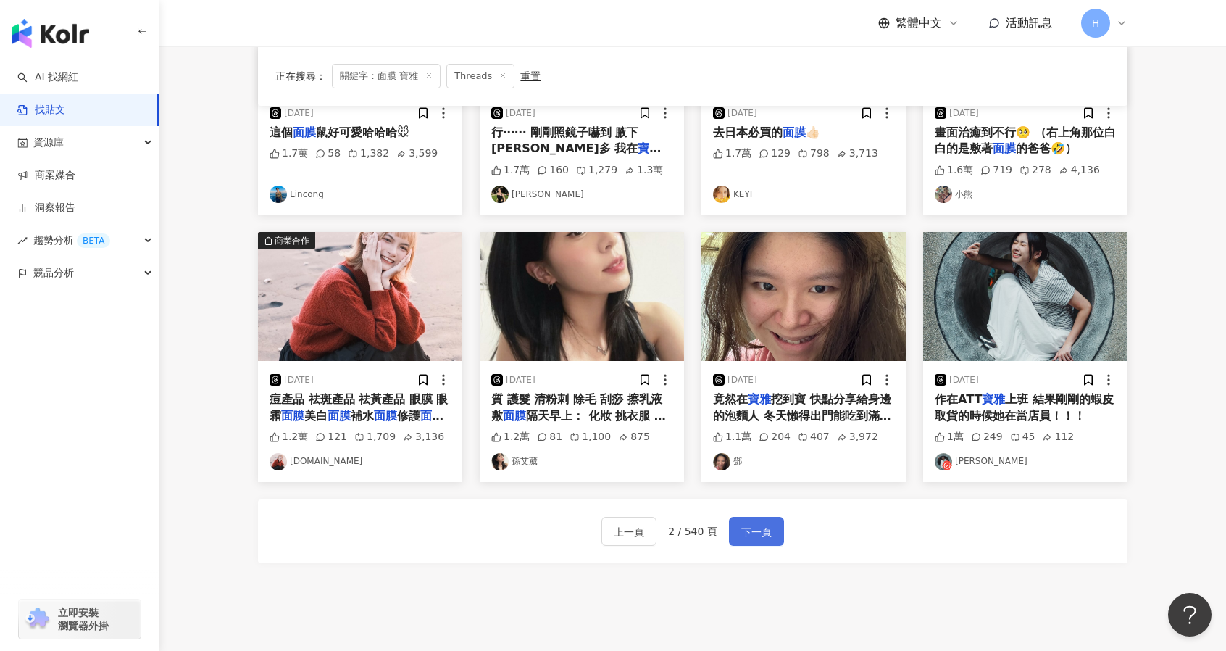
click at [775, 538] on button "下一頁" at bounding box center [756, 531] width 55 height 29
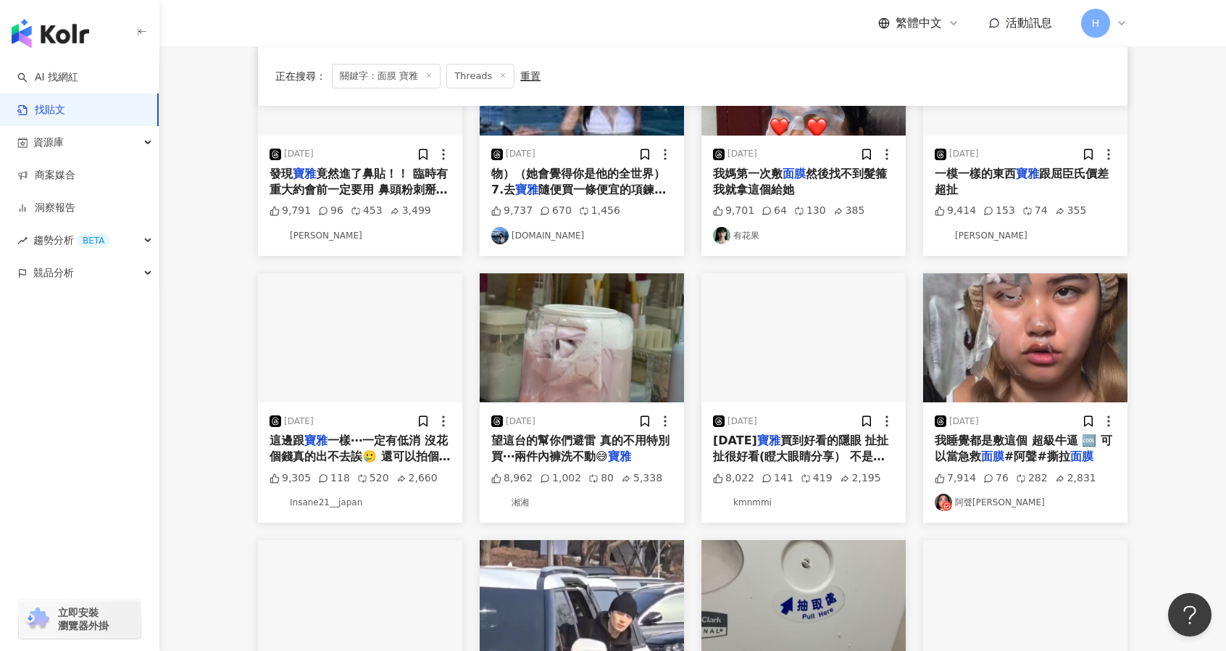
scroll to position [659, 0]
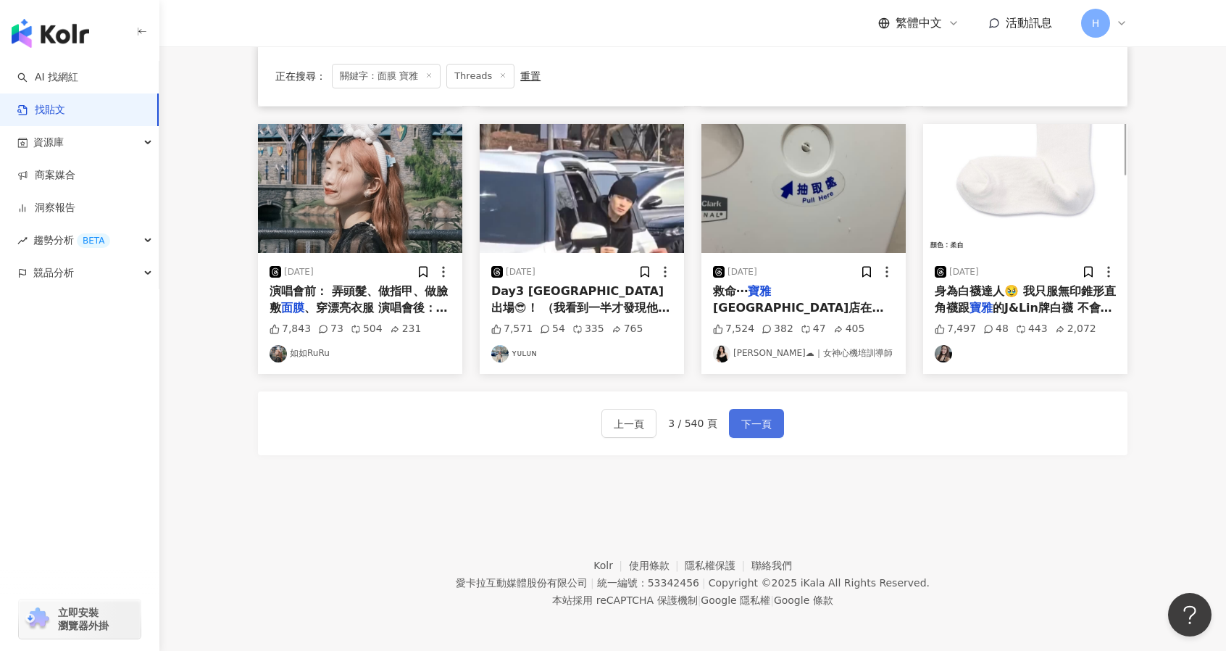
click at [742, 421] on span "下一頁" at bounding box center [756, 423] width 30 height 17
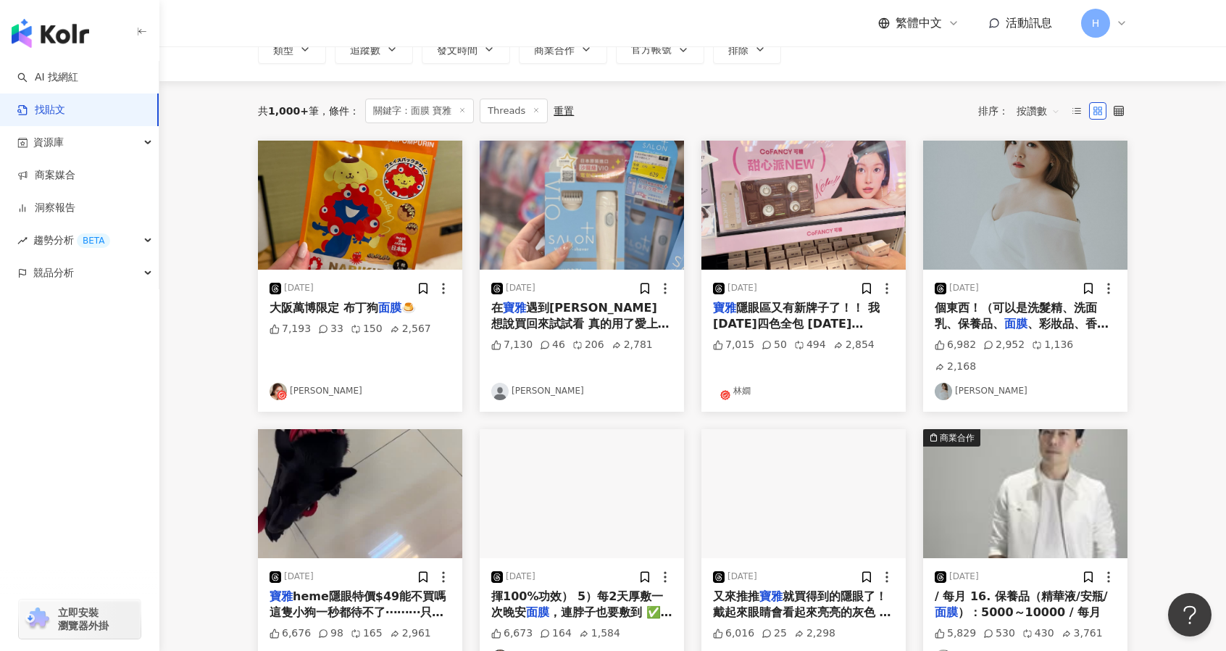
scroll to position [0, 0]
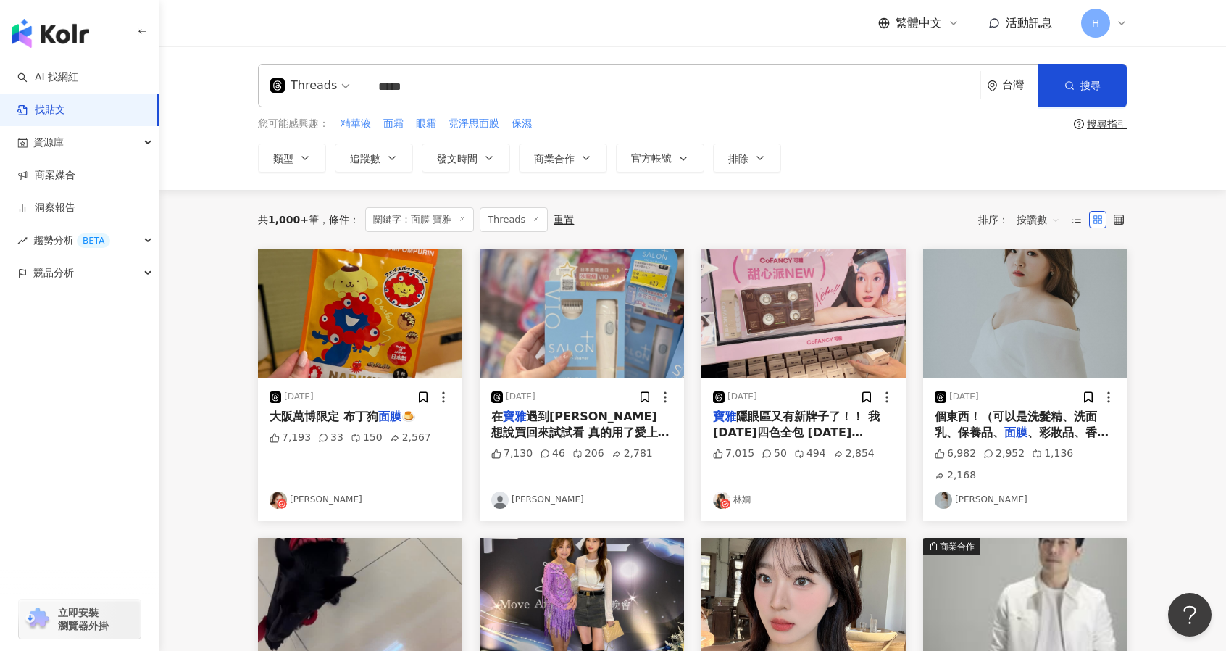
drag, startPoint x: 433, startPoint y: 85, endPoint x: 351, endPoint y: 105, distance: 84.4
click at [351, 105] on div "Threads 面膜 寶雅 ***** 台灣 搜尋 searchOperator 插入語法 完全符合 "" 聯集 OR 交集 AND 排除 - 群組 {}" at bounding box center [693, 85] width 870 height 43
type input "******"
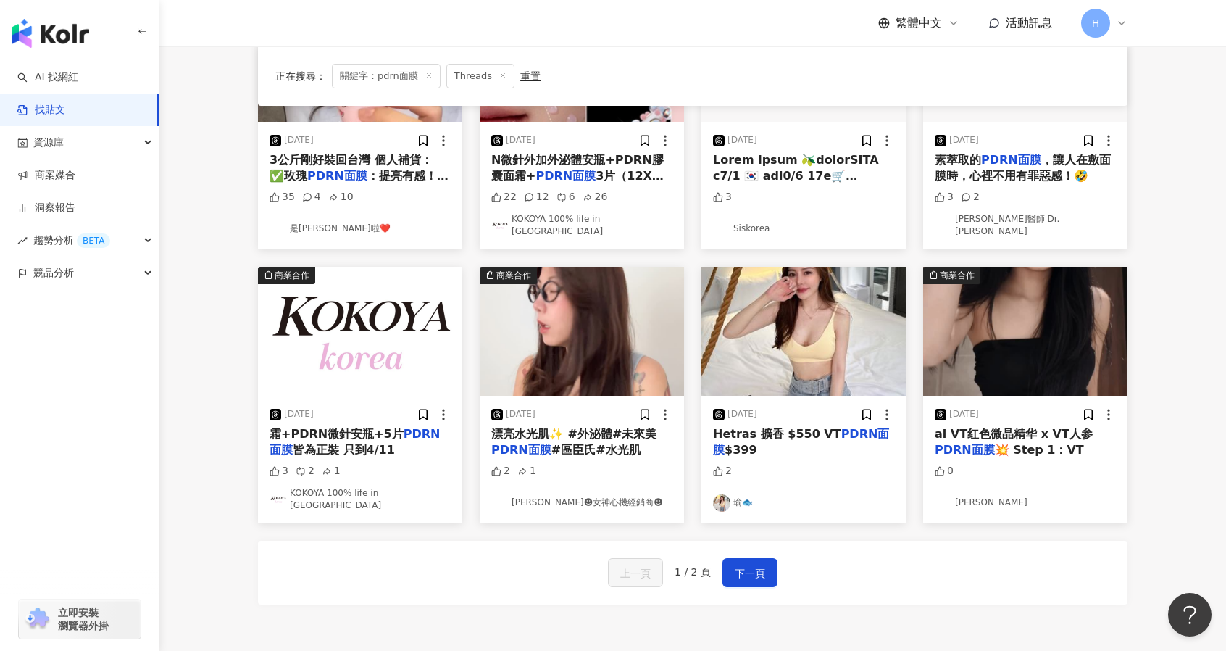
scroll to position [659, 0]
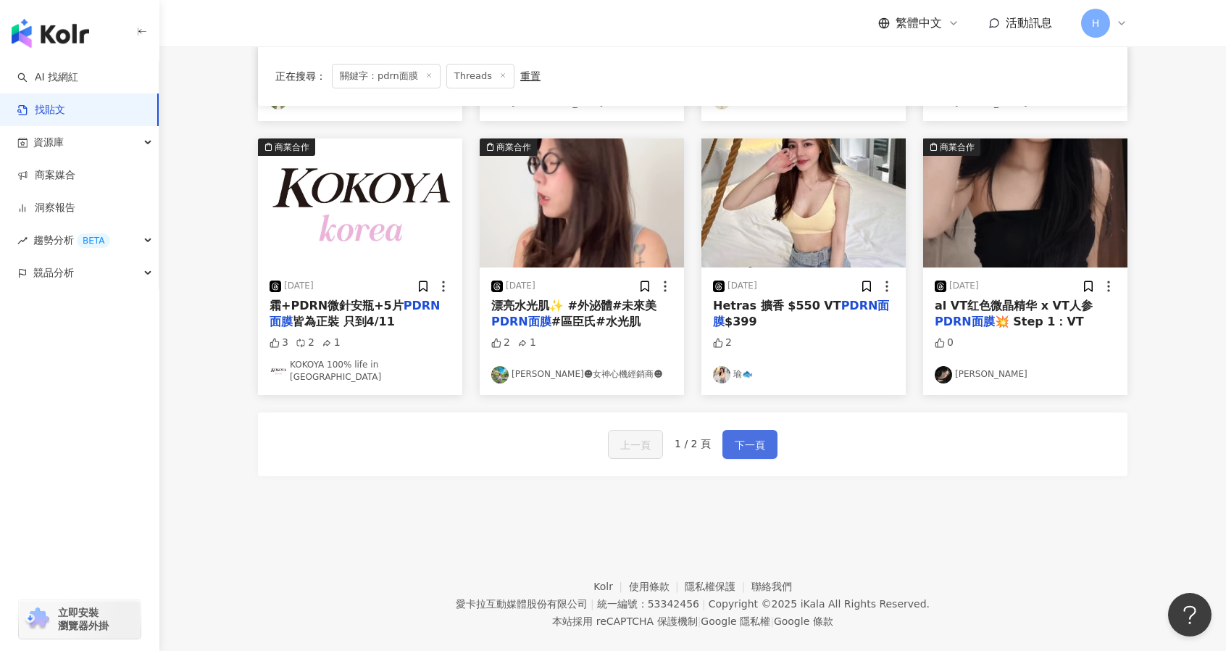
click at [743, 436] on span "下一頁" at bounding box center [750, 444] width 30 height 17
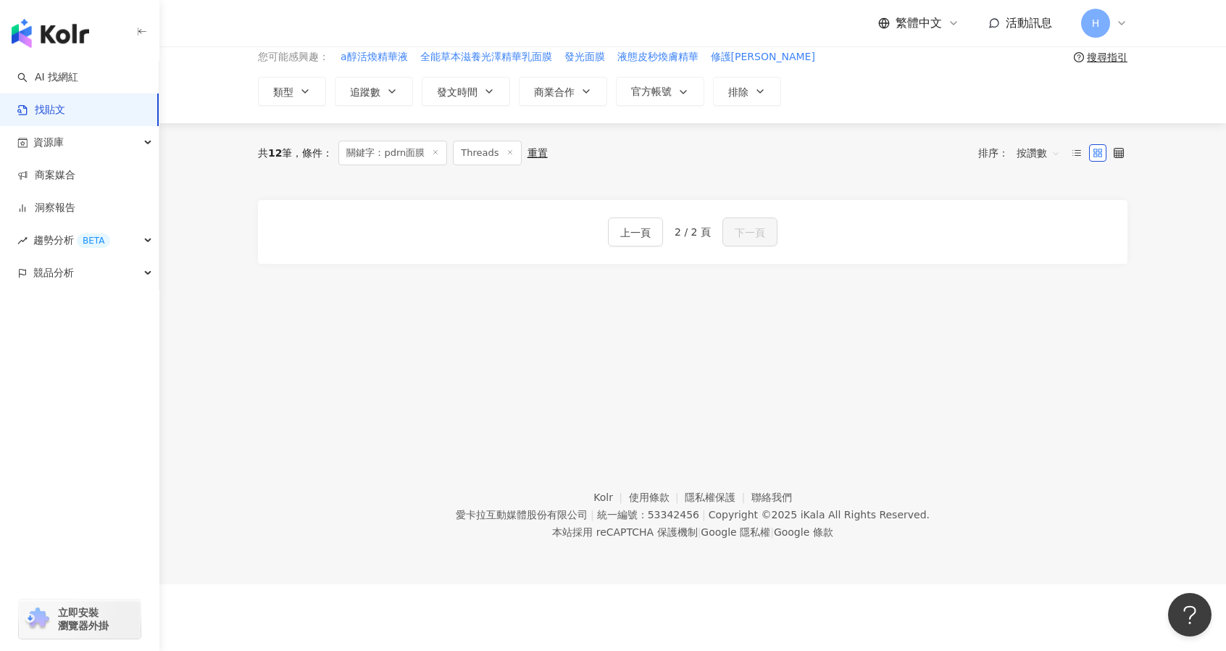
scroll to position [0, 0]
